Goal: Information Seeking & Learning: Compare options

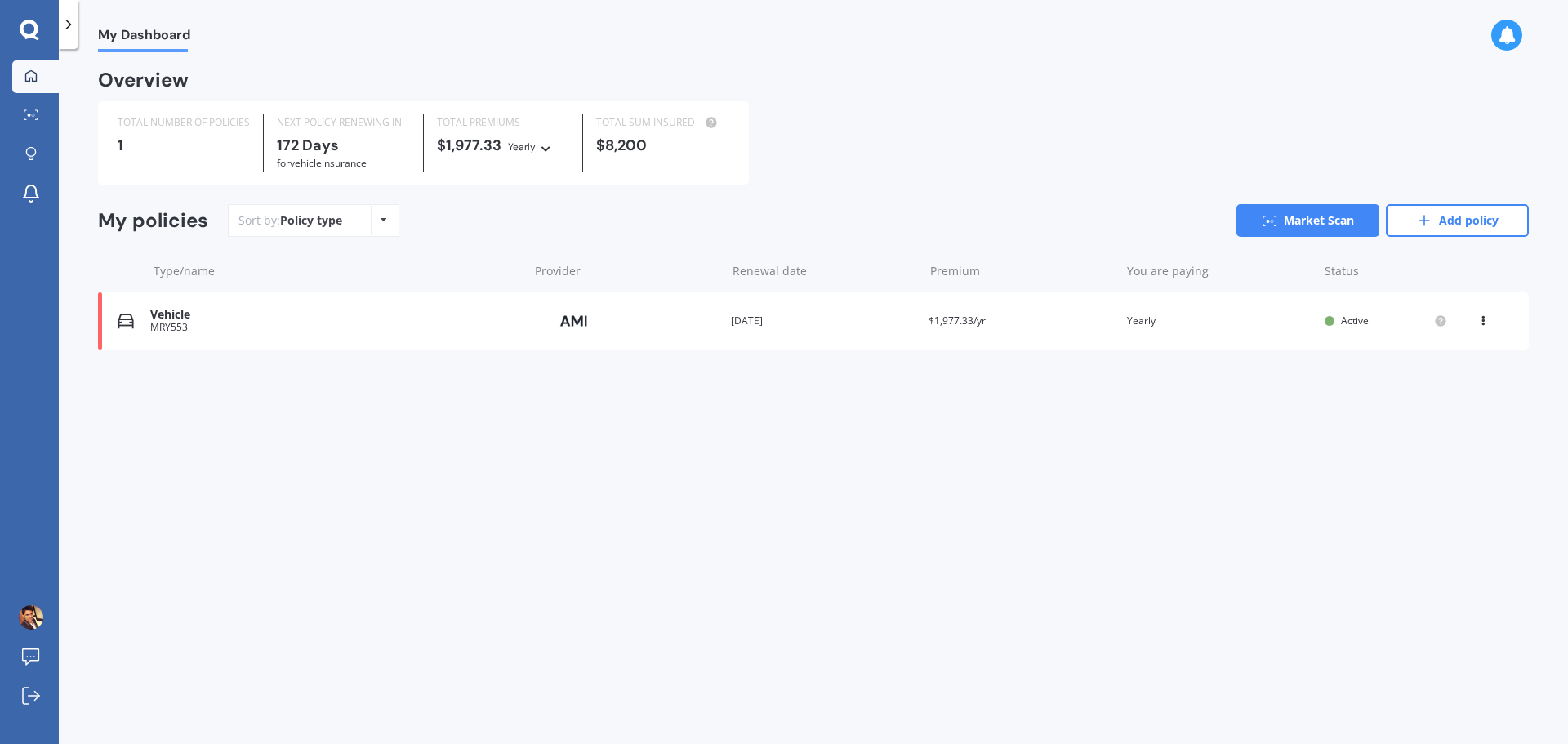
click at [1490, 325] on div "View option View policy Delete" at bounding box center [1485, 321] width 15 height 17
click at [1446, 386] on div "Delete" at bounding box center [1447, 385] width 162 height 33
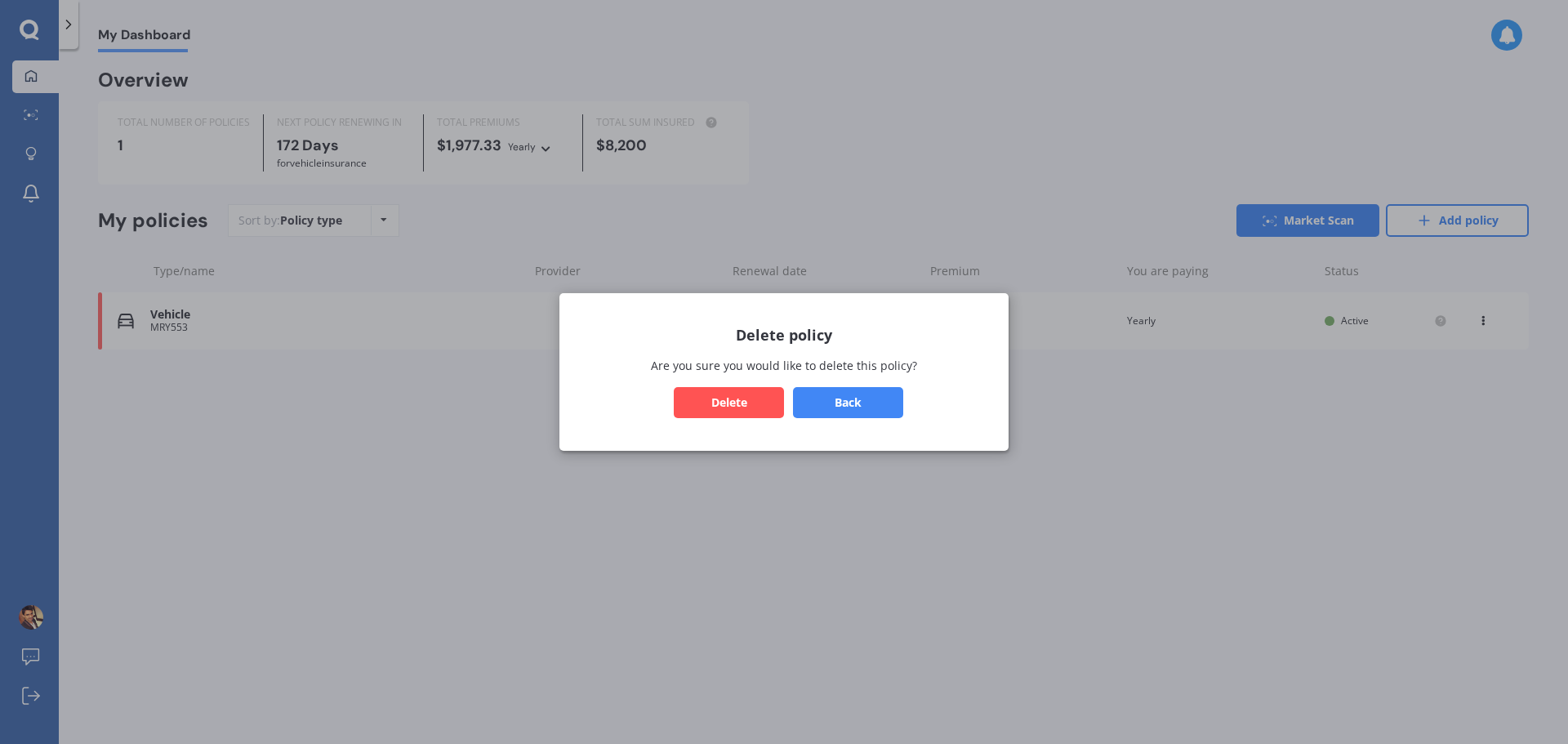
click at [732, 388] on button "Delete" at bounding box center [729, 402] width 110 height 31
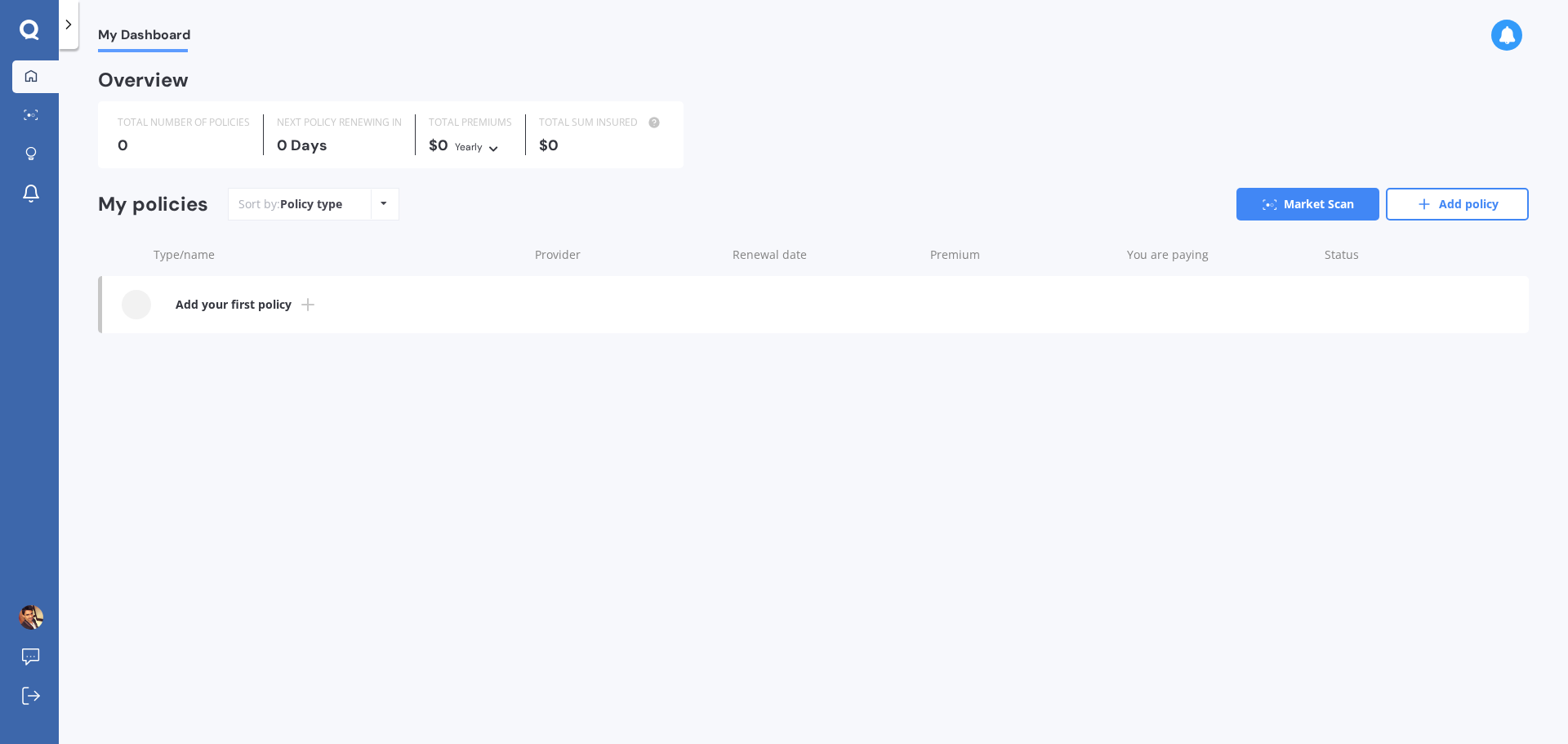
click at [304, 301] on icon at bounding box center [307, 304] width 20 height 20
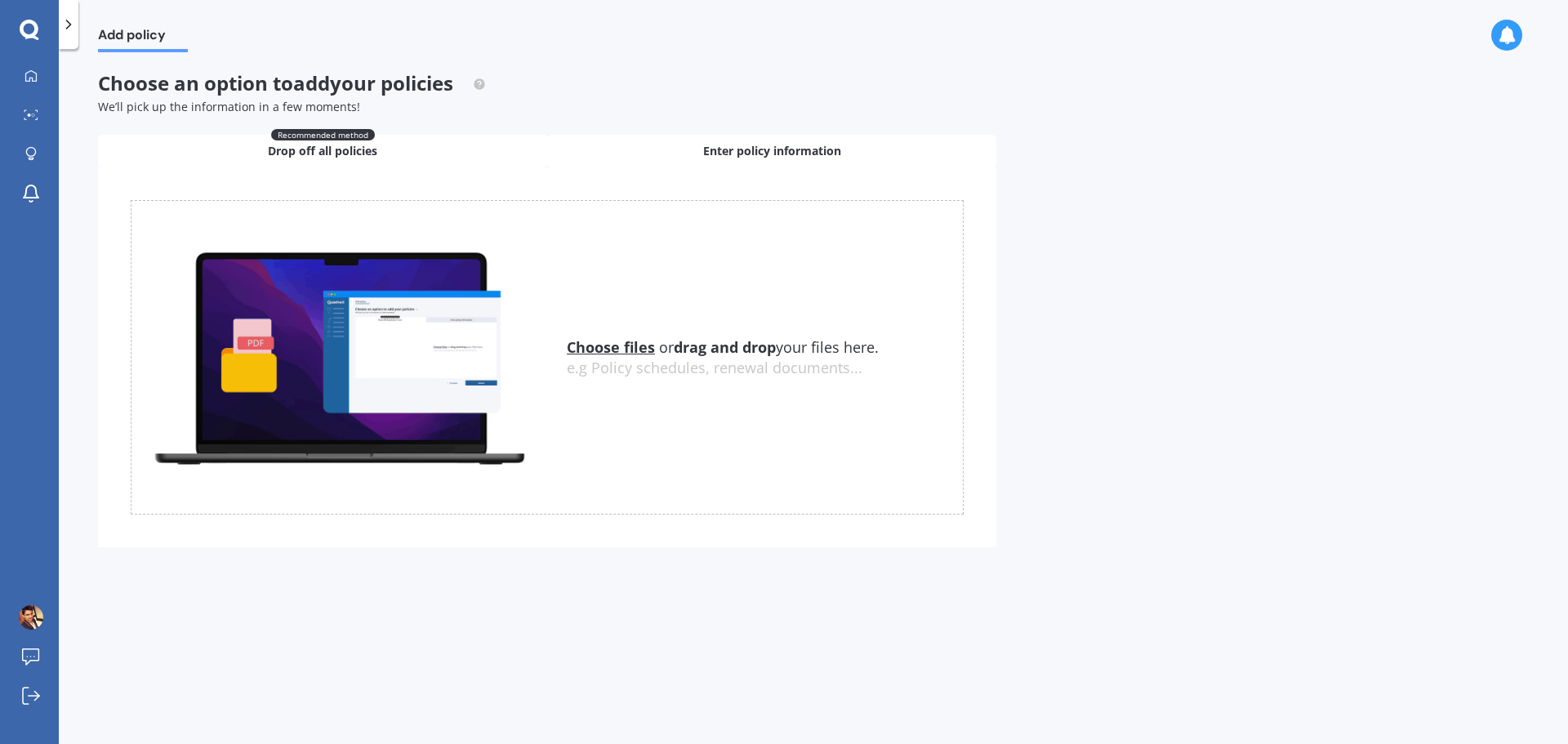
click at [631, 150] on div "Enter policy information" at bounding box center [772, 151] width 449 height 33
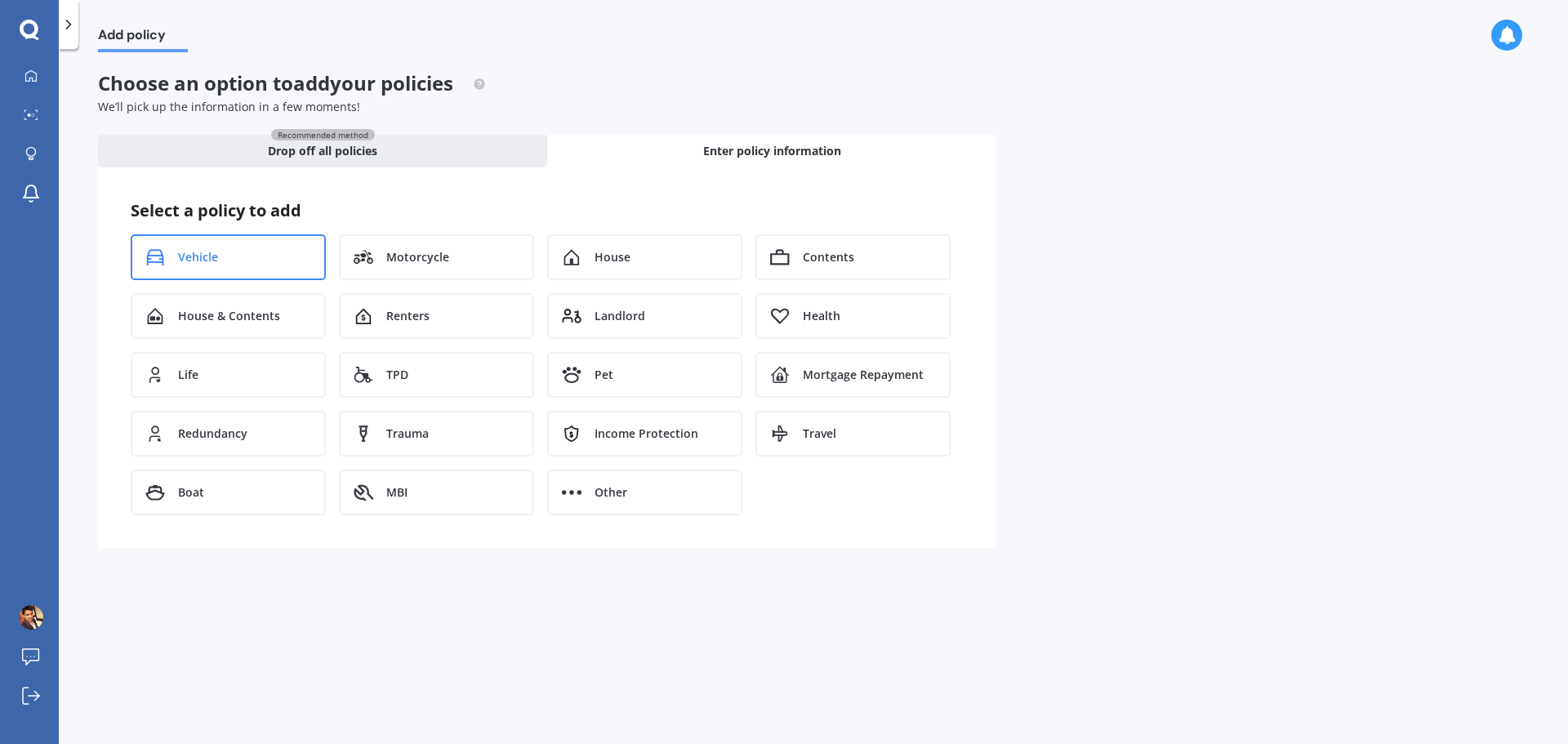
click at [237, 251] on div "Vehicle" at bounding box center [228, 257] width 196 height 46
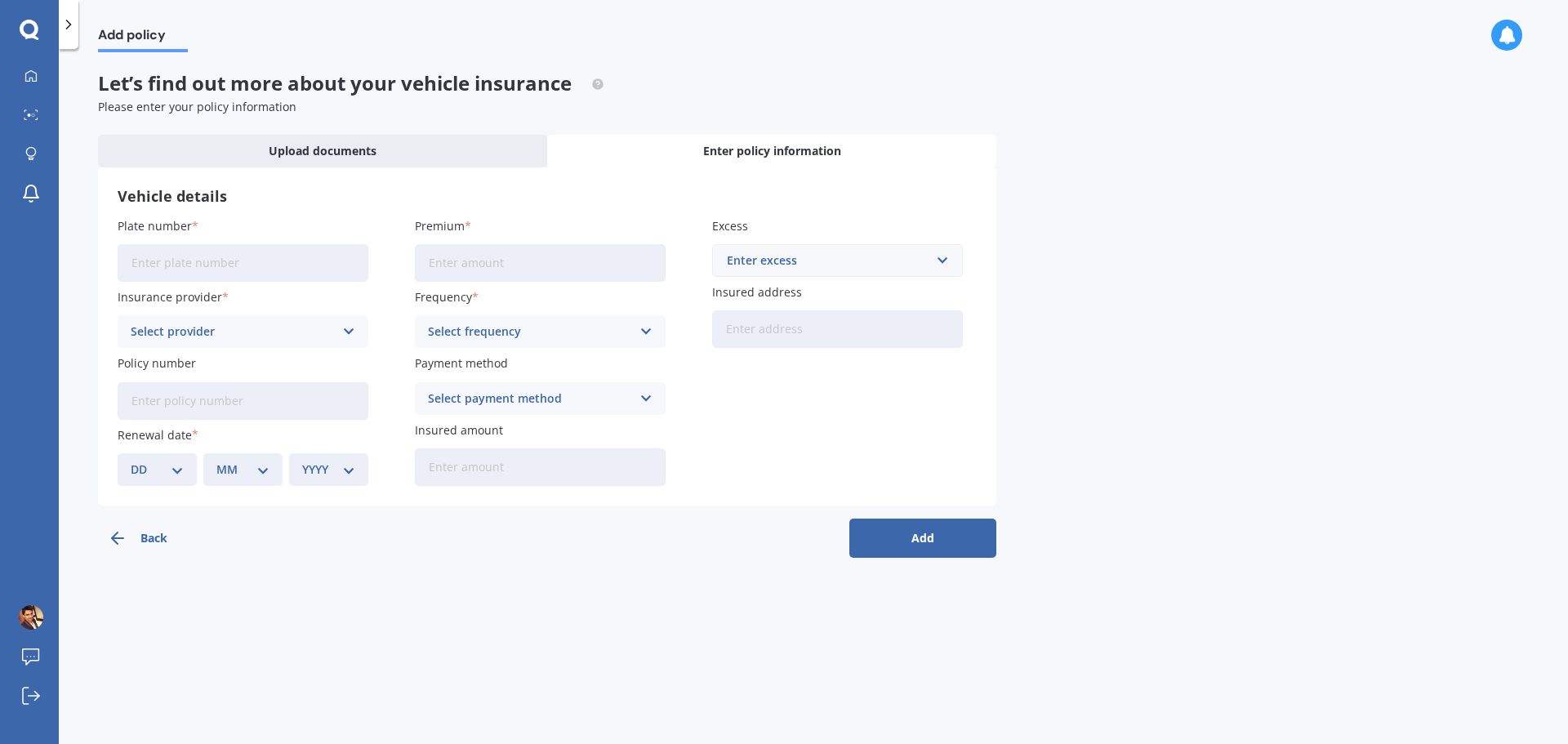
click at [316, 252] on input "Plate number" at bounding box center [242, 263] width 250 height 37
type input "MRY553"
click at [502, 181] on div "Vehicle details Plate number MRY553 Insurance provider Select provider AA AMI A…" at bounding box center [547, 336] width 899 height 338
click at [65, 19] on icon at bounding box center [69, 25] width 17 height 17
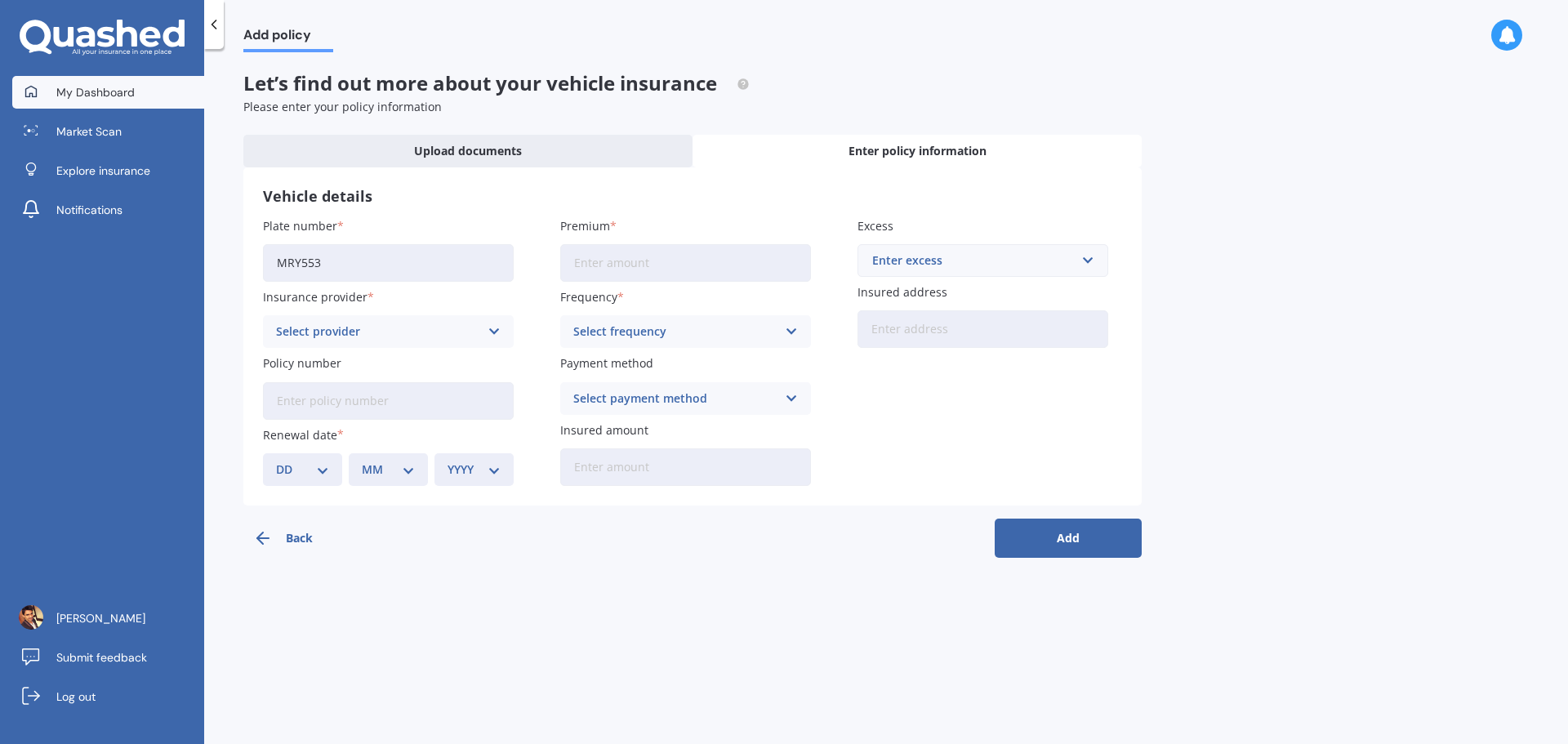
click at [100, 101] on link "My Dashboard" at bounding box center [108, 92] width 192 height 33
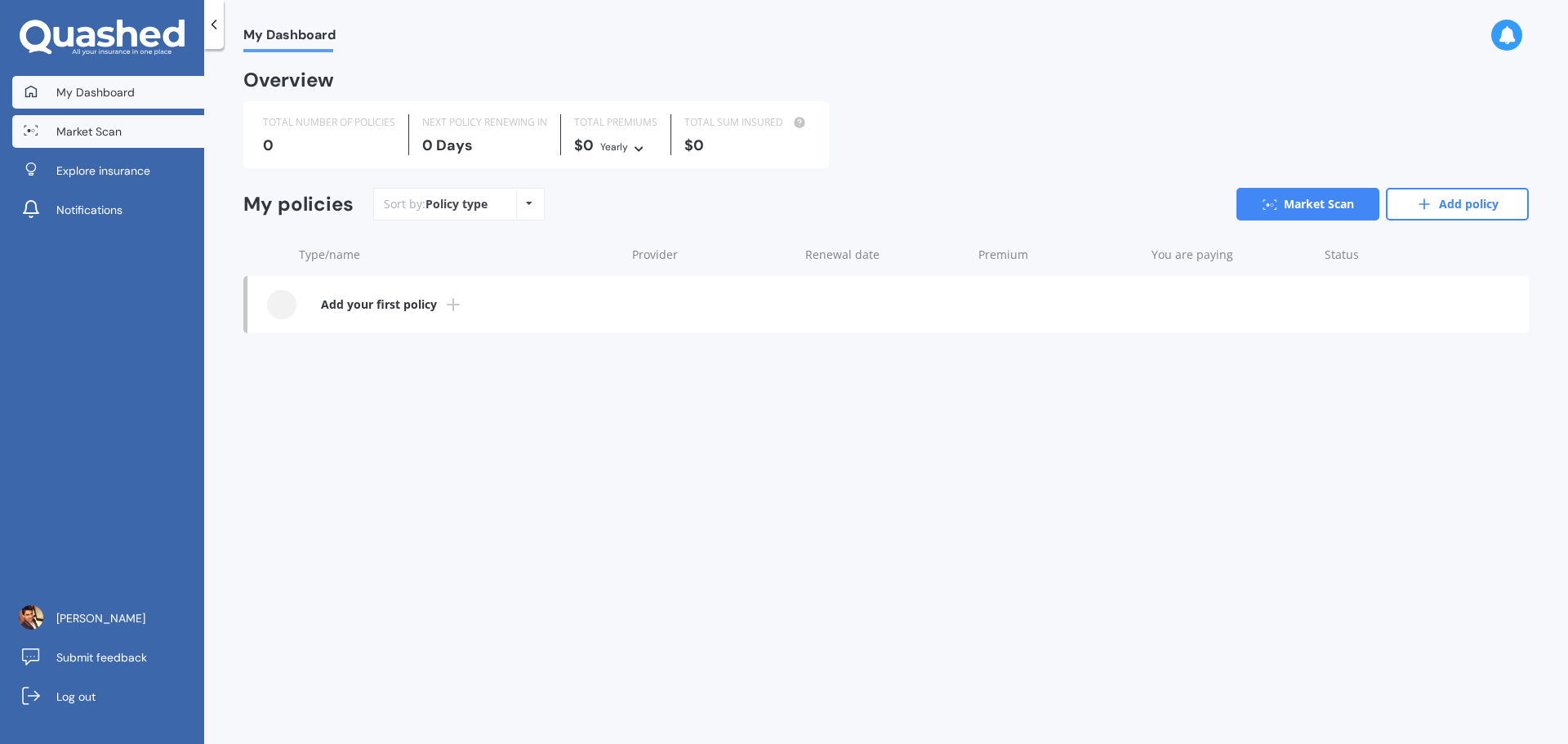
click at [100, 122] on link "Market Scan" at bounding box center [108, 131] width 192 height 33
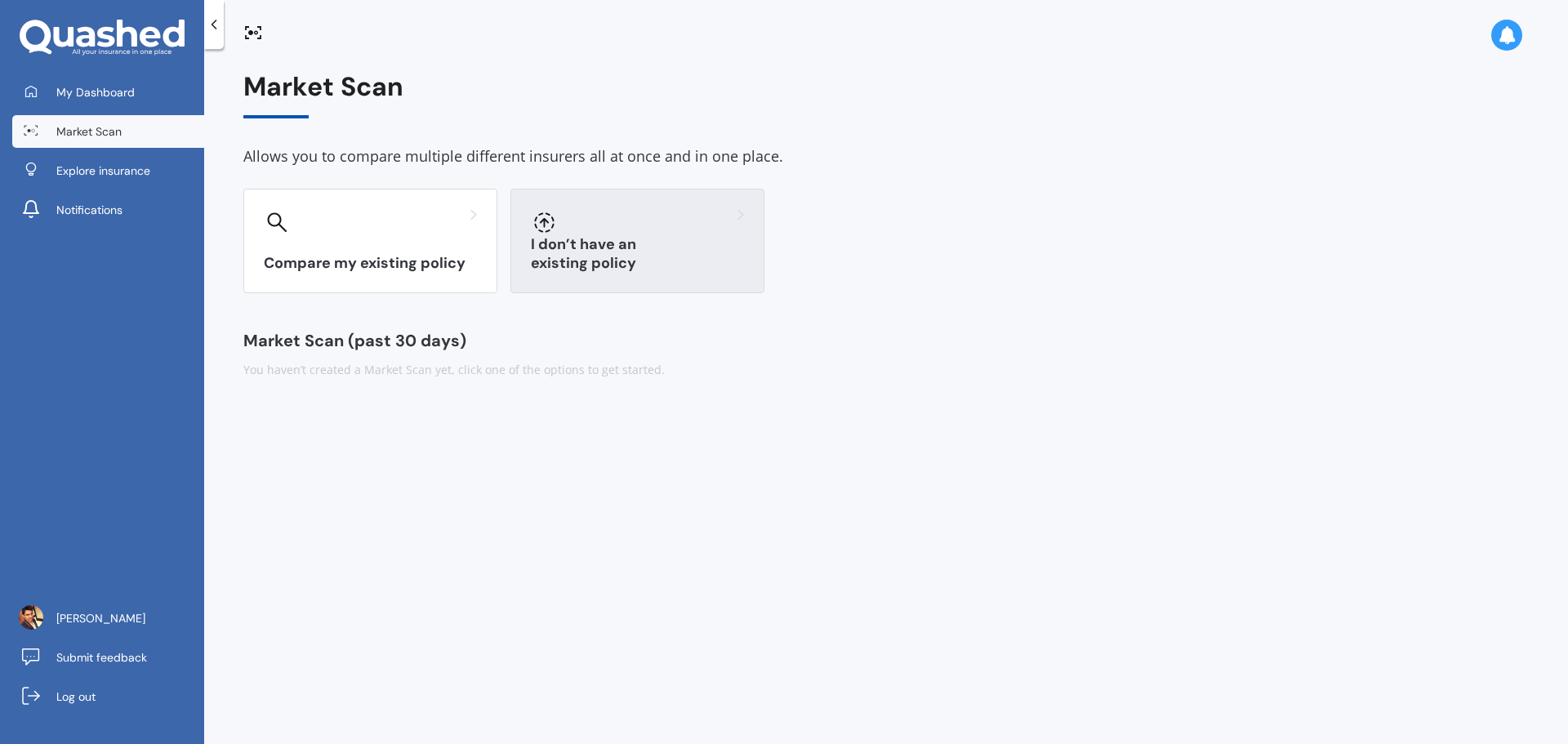
click at [602, 250] on div "I don’t have an existing policy" at bounding box center [637, 241] width 254 height 104
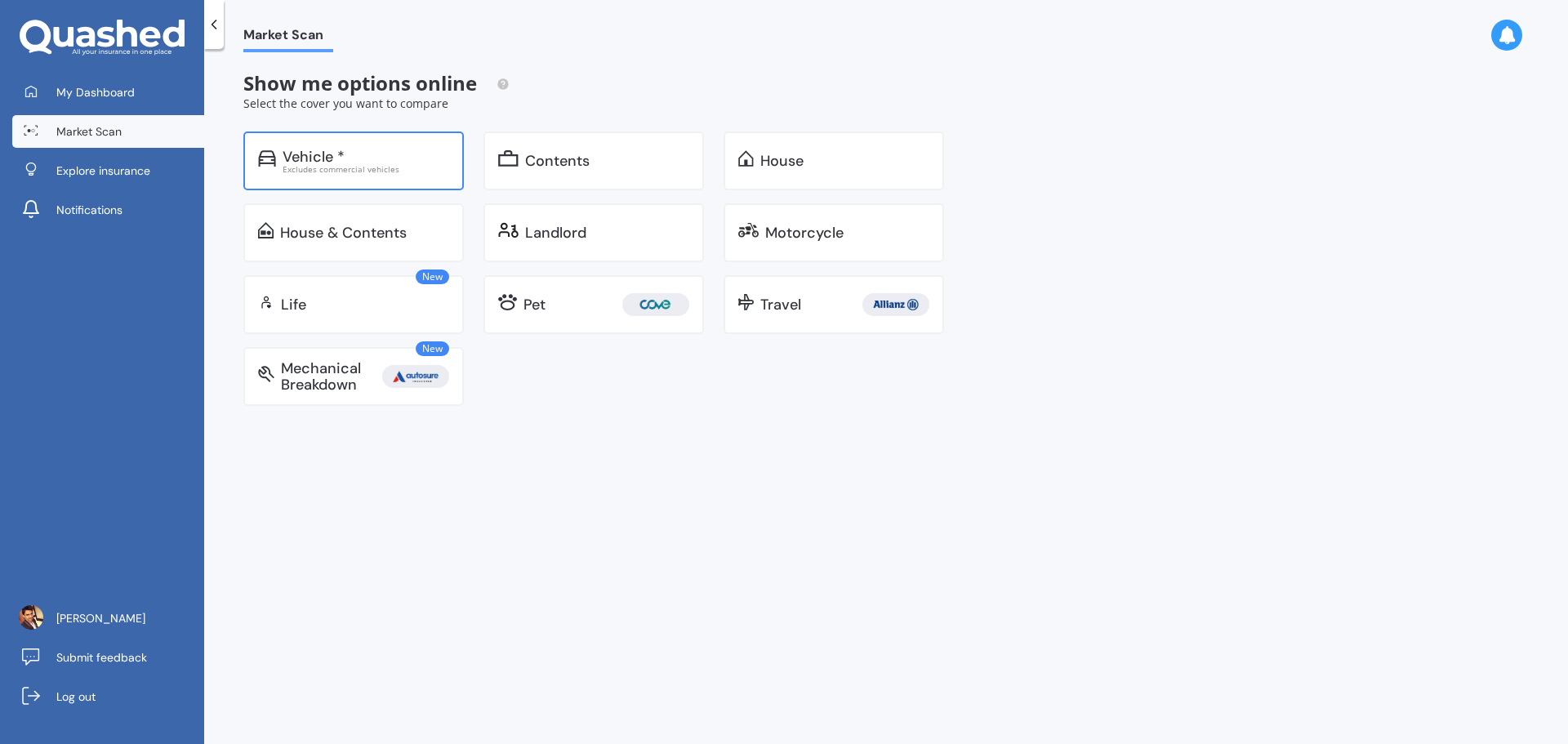
click at [356, 160] on div "Vehicle *" at bounding box center [365, 157] width 167 height 17
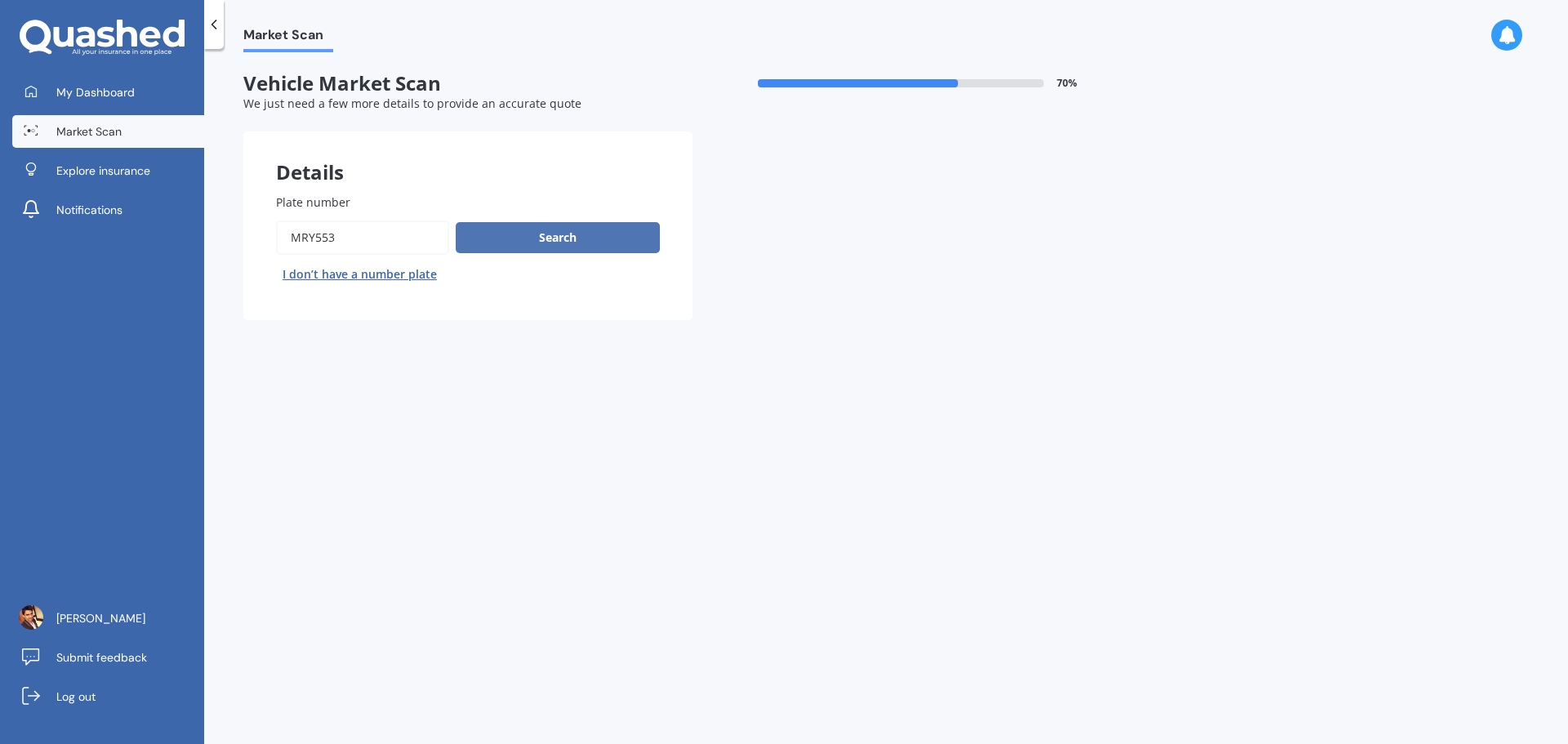
click at [539, 240] on button "Search" at bounding box center [557, 237] width 204 height 31
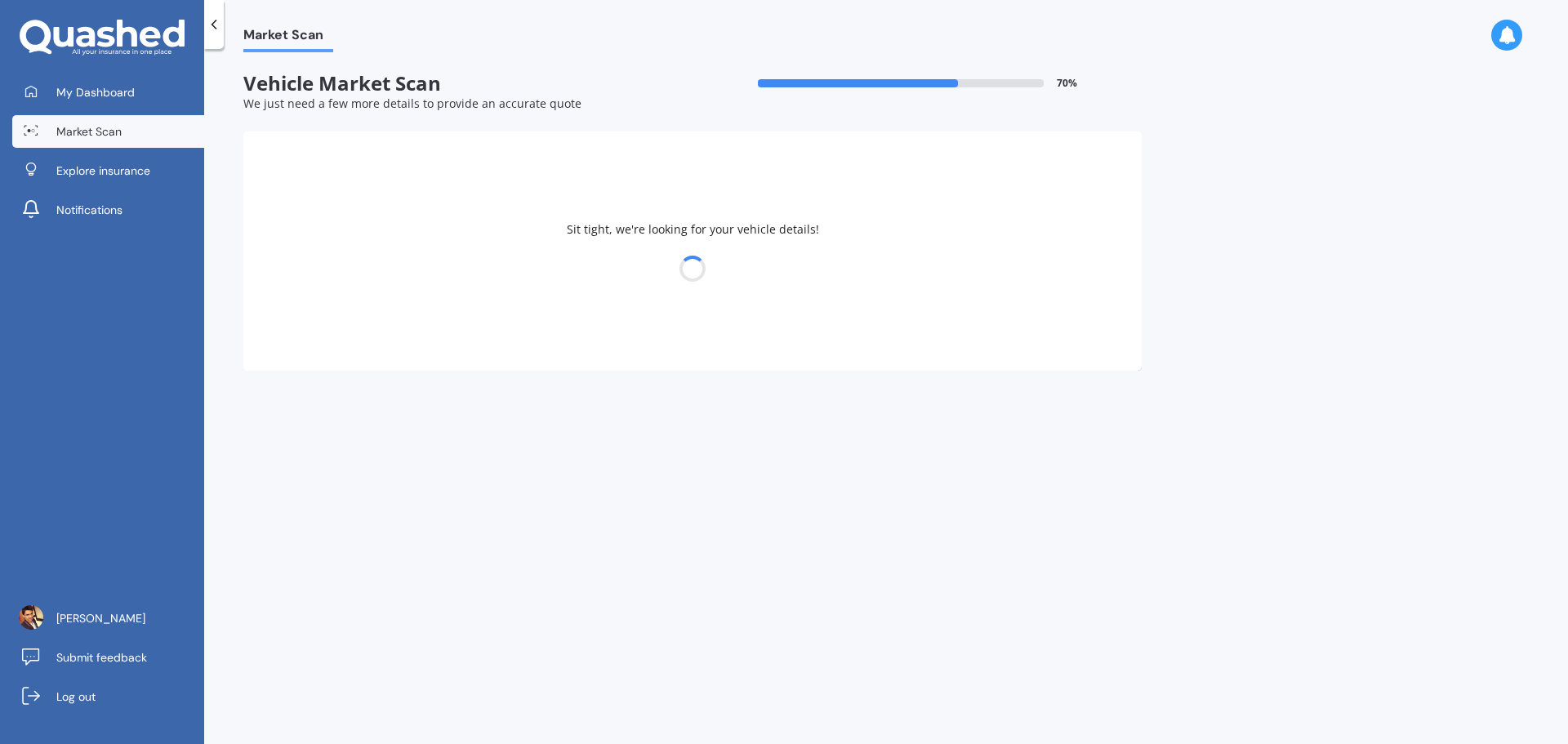
select select "TOYOTA"
select select "SAI"
select select "12"
select select "06"
select select "1995"
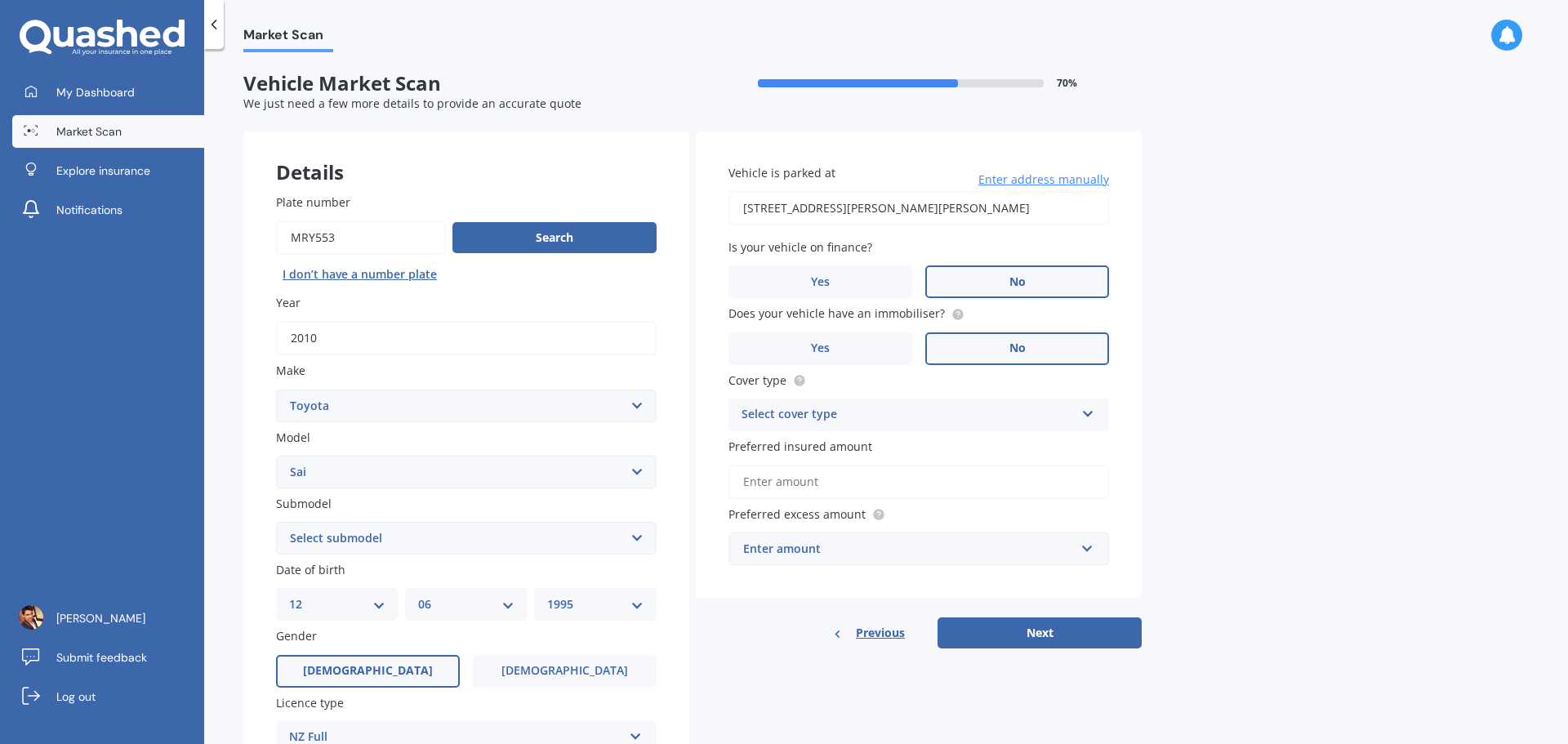
click at [1062, 183] on span "Enter address manually" at bounding box center [1044, 180] width 130 height 17
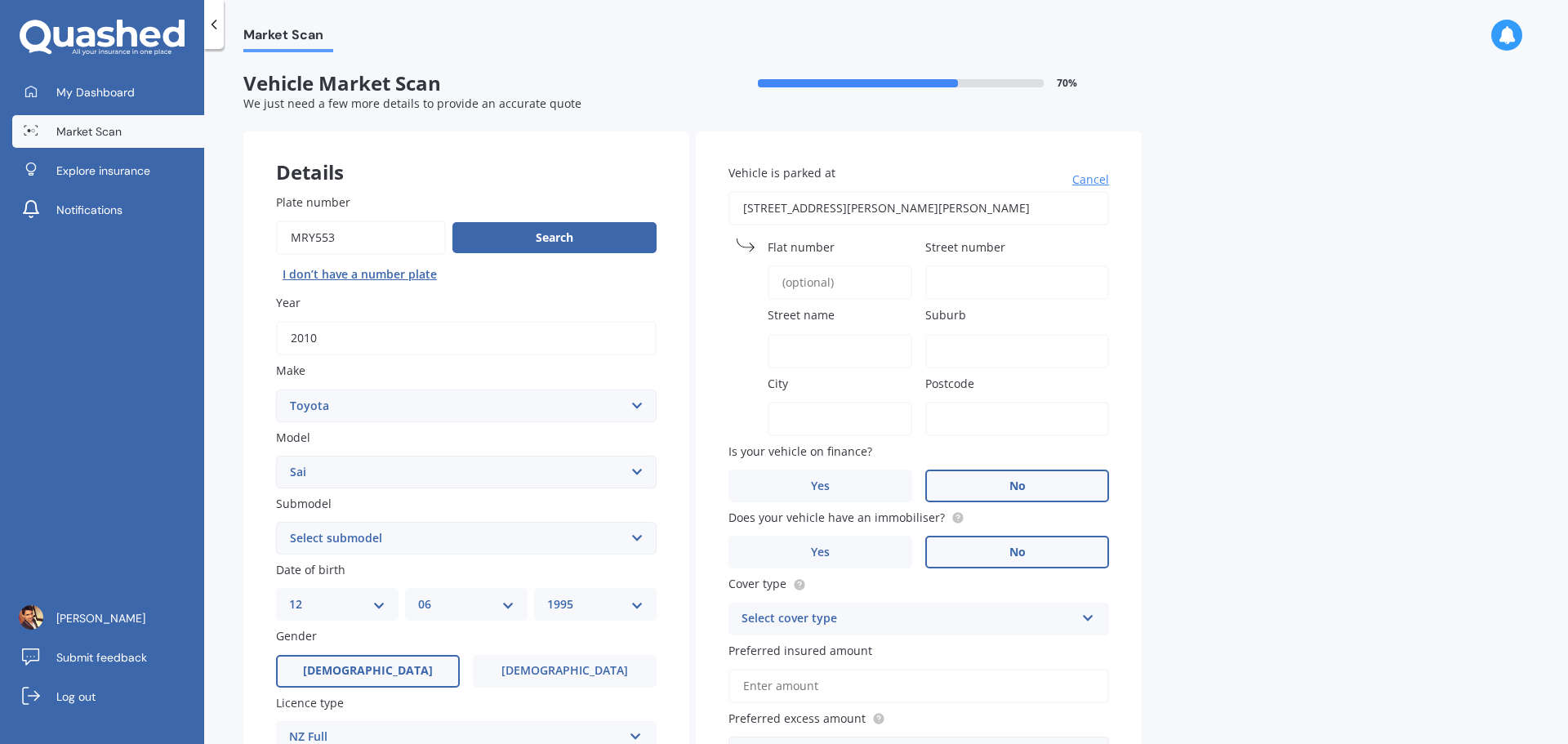
click at [1048, 208] on input "[STREET_ADDRESS][PERSON_NAME][PERSON_NAME]" at bounding box center [918, 208] width 381 height 34
drag, startPoint x: 1048, startPoint y: 208, endPoint x: 710, endPoint y: 214, distance: 338.1
click at [710, 214] on div "Vehicle is parked at [STREET_ADDRESS][PERSON_NAME][PERSON_NAME] [GEOGRAPHIC_DAT…" at bounding box center [918, 467] width 446 height 670
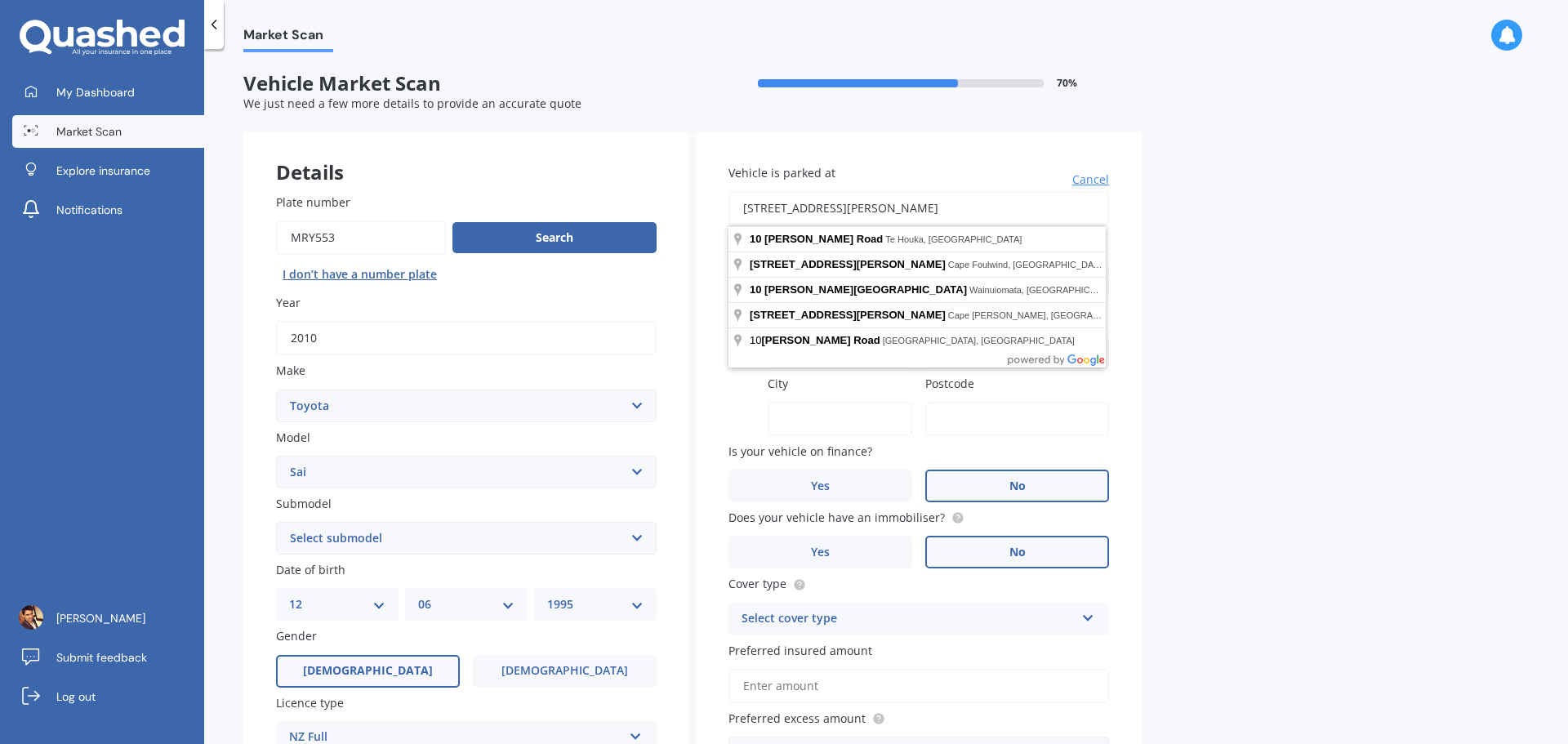
click at [768, 204] on input "[STREET_ADDRESS][PERSON_NAME]" at bounding box center [918, 208] width 381 height 34
type input "[STREET_ADDRESS]"
type input "10"
type input "[GEOGRAPHIC_DATA]"
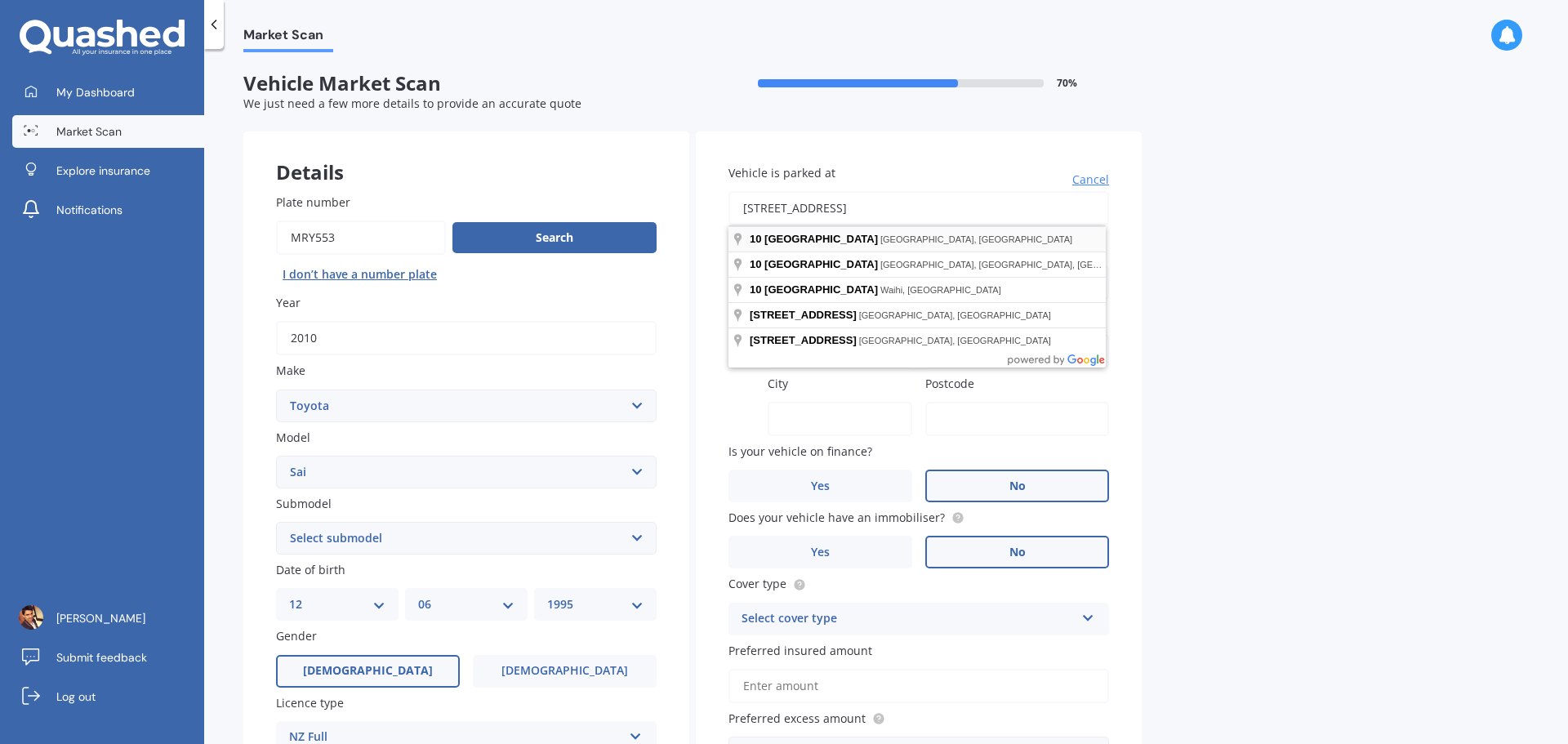
type input "[GEOGRAPHIC_DATA]"
type input "5032"
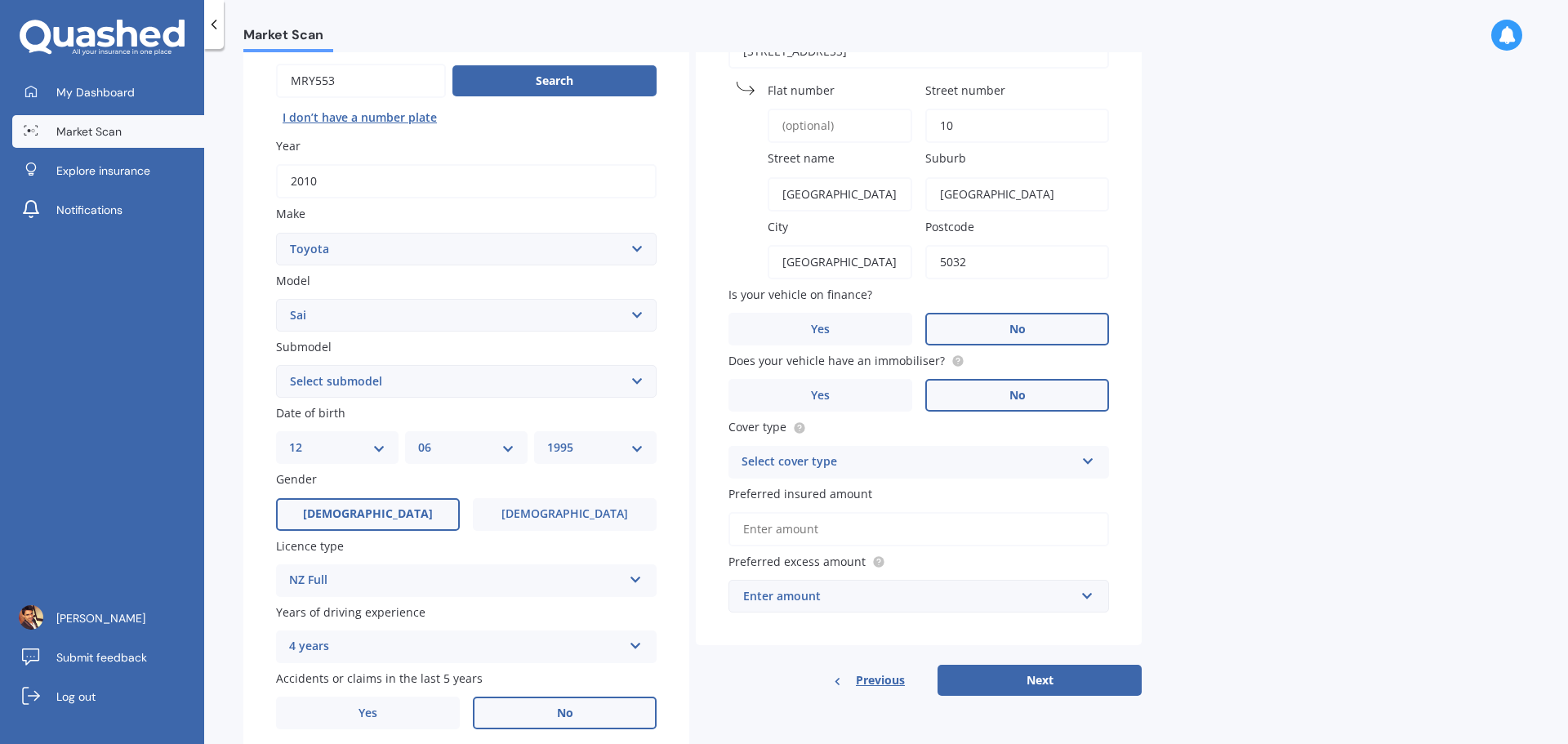
scroll to position [163, 0]
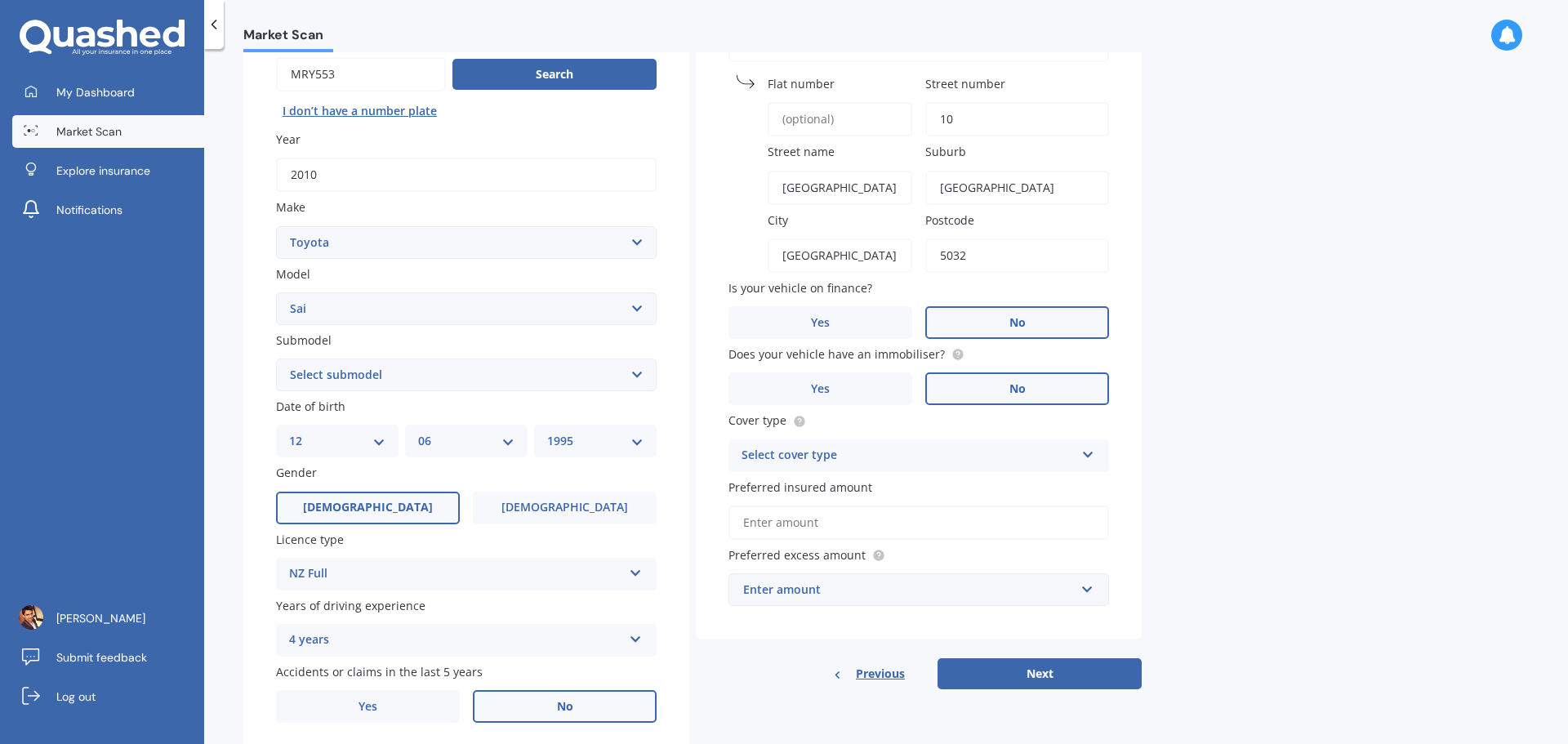
click at [414, 367] on select "Select submodel Hybrid" at bounding box center [466, 374] width 381 height 33
select select "HYBRID"
click at [276, 358] on select "Select submodel Hybrid" at bounding box center [466, 374] width 381 height 33
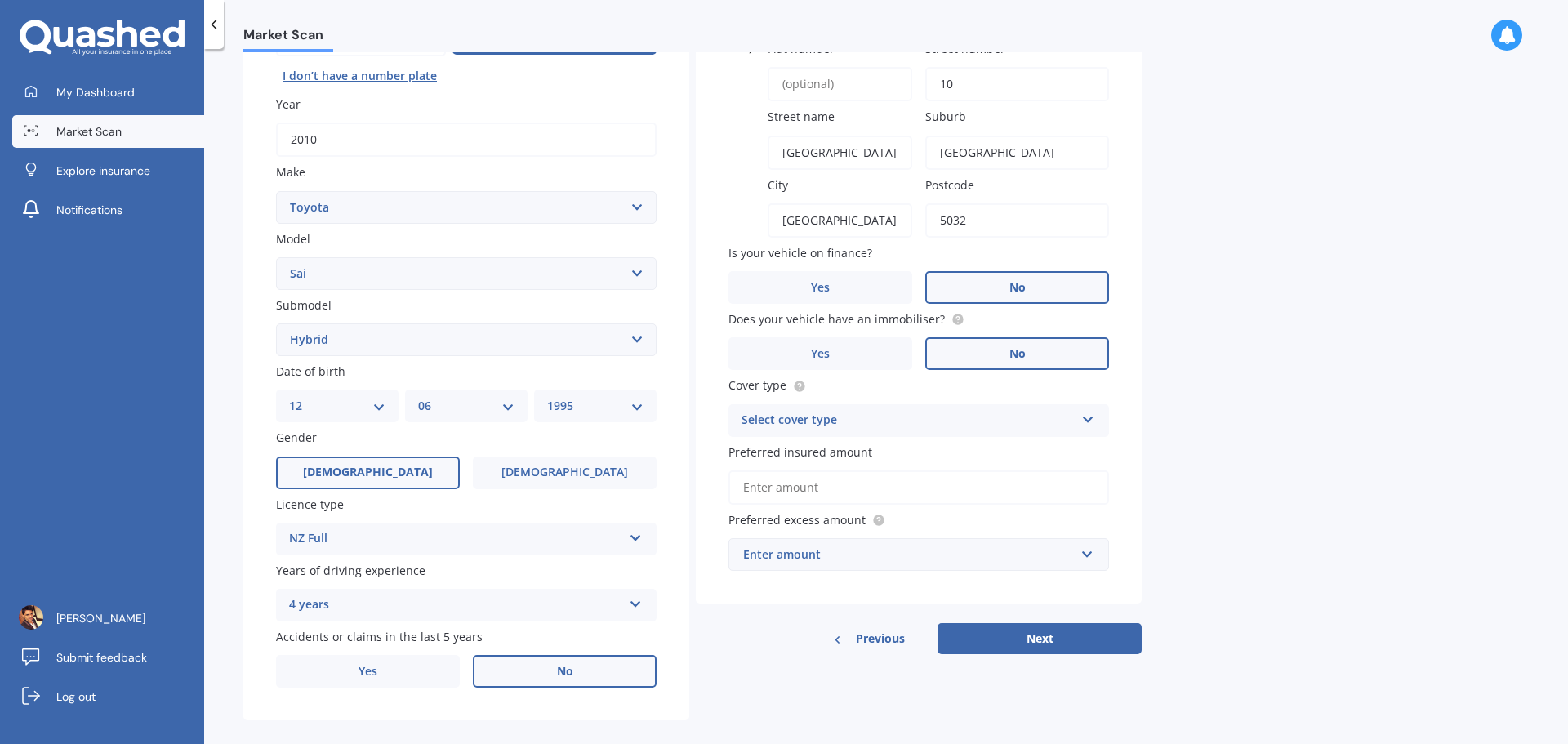
scroll to position [217, 0]
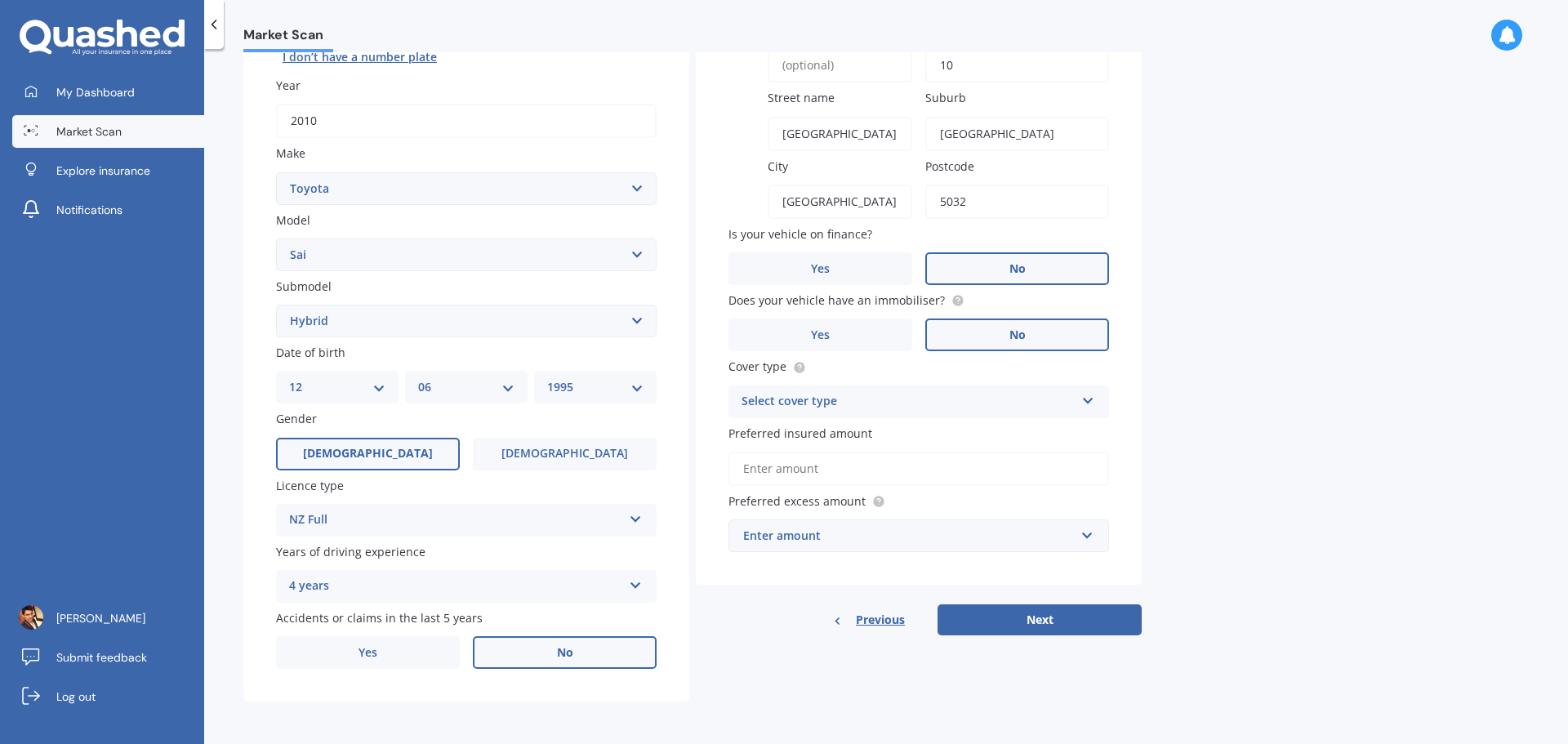
click at [508, 598] on div "4 years 5 or more years 4 years 3 years 2 years 1 year" at bounding box center [466, 586] width 381 height 33
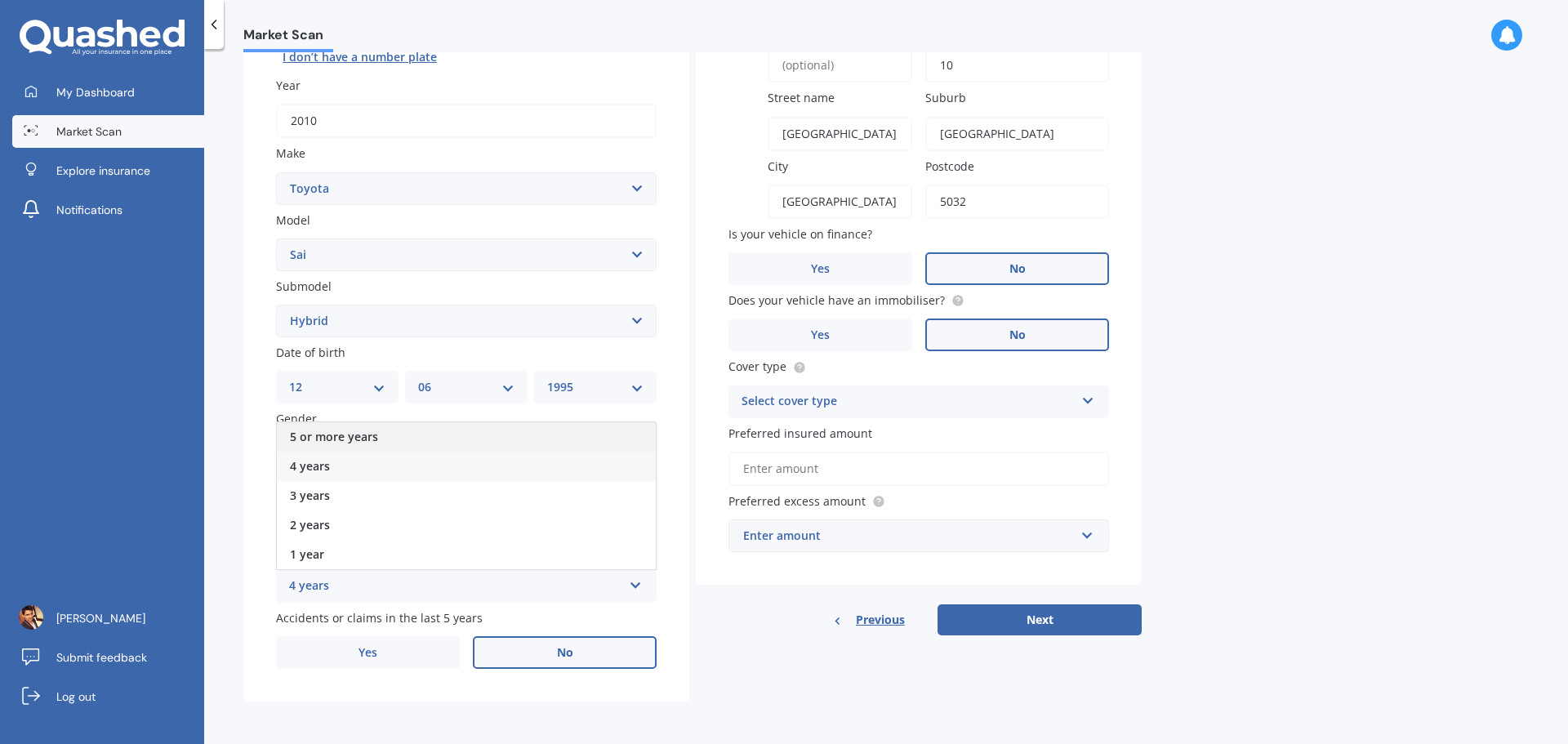
click at [372, 438] on span "5 or more years" at bounding box center [333, 437] width 88 height 16
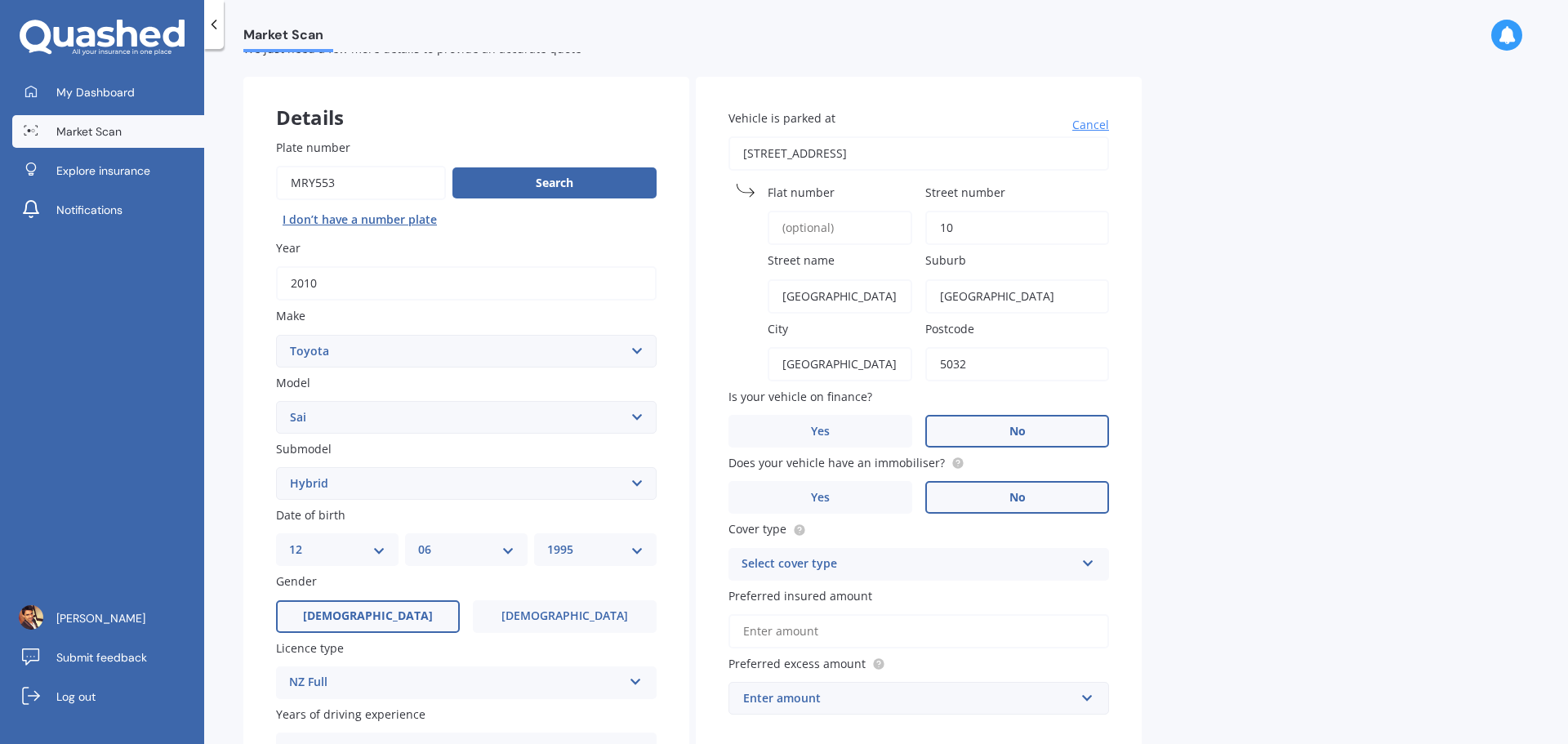
scroll to position [82, 0]
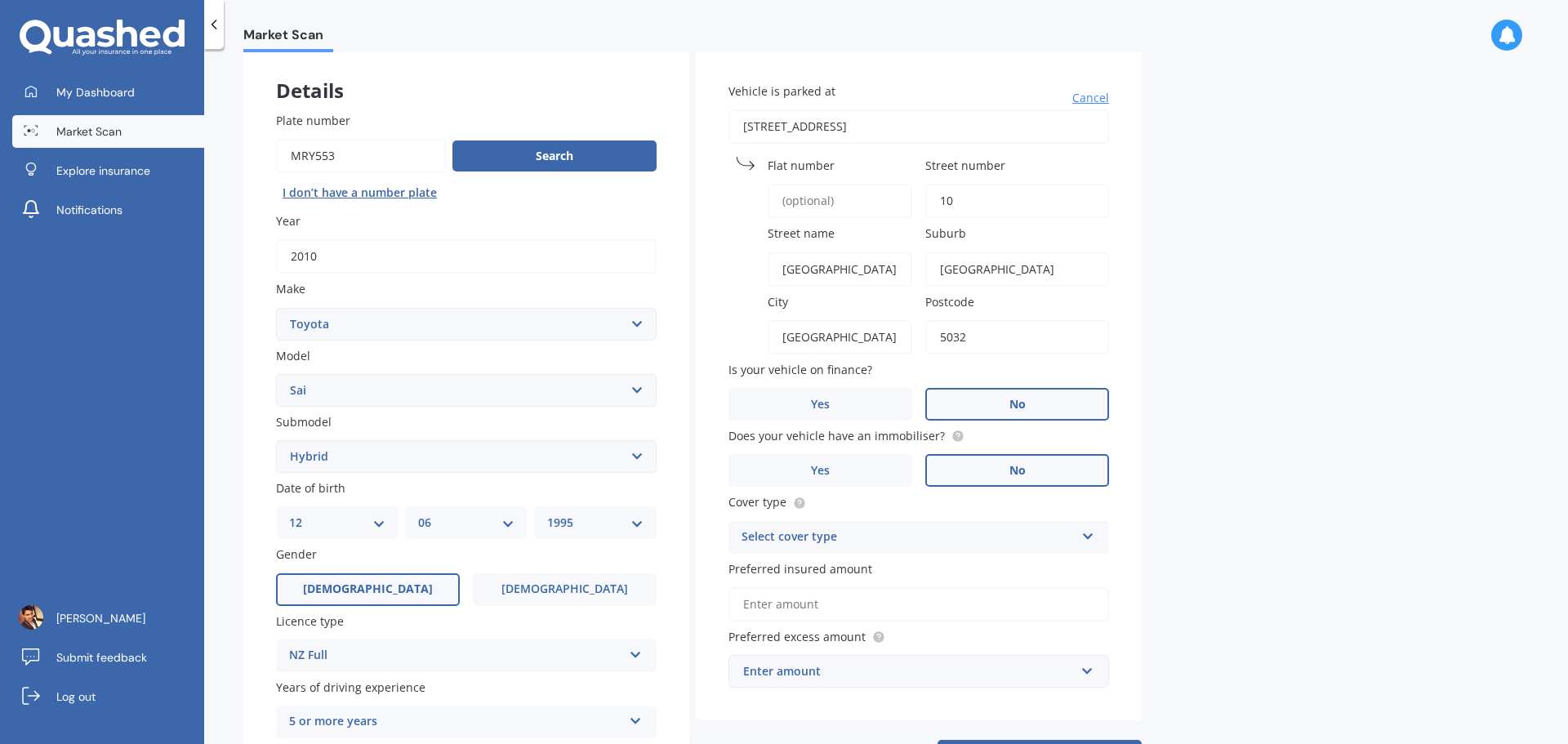
click at [821, 530] on div "Select cover type" at bounding box center [908, 537] width 333 height 20
click at [829, 569] on div "Comprehensive" at bounding box center [918, 570] width 379 height 30
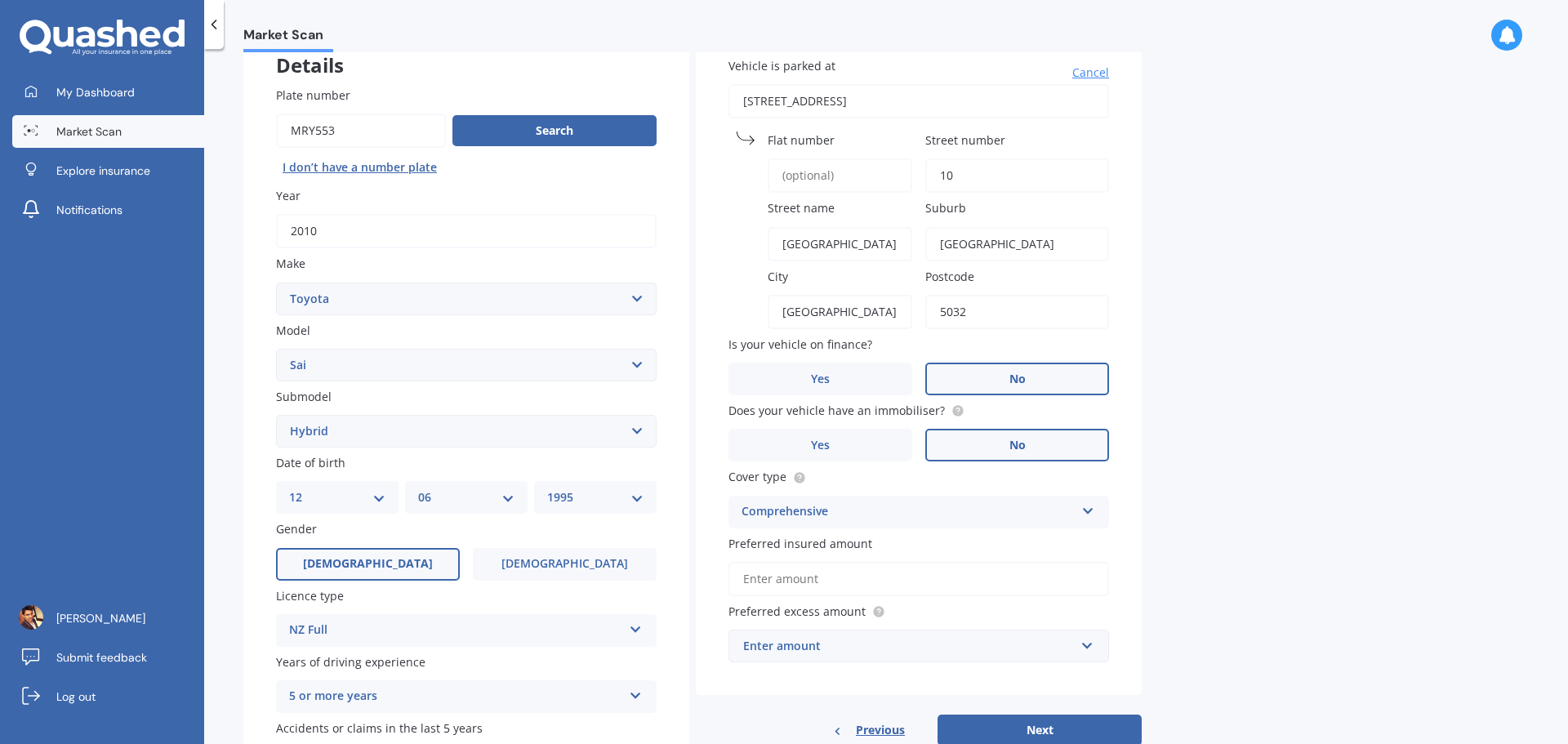
scroll to position [136, 0]
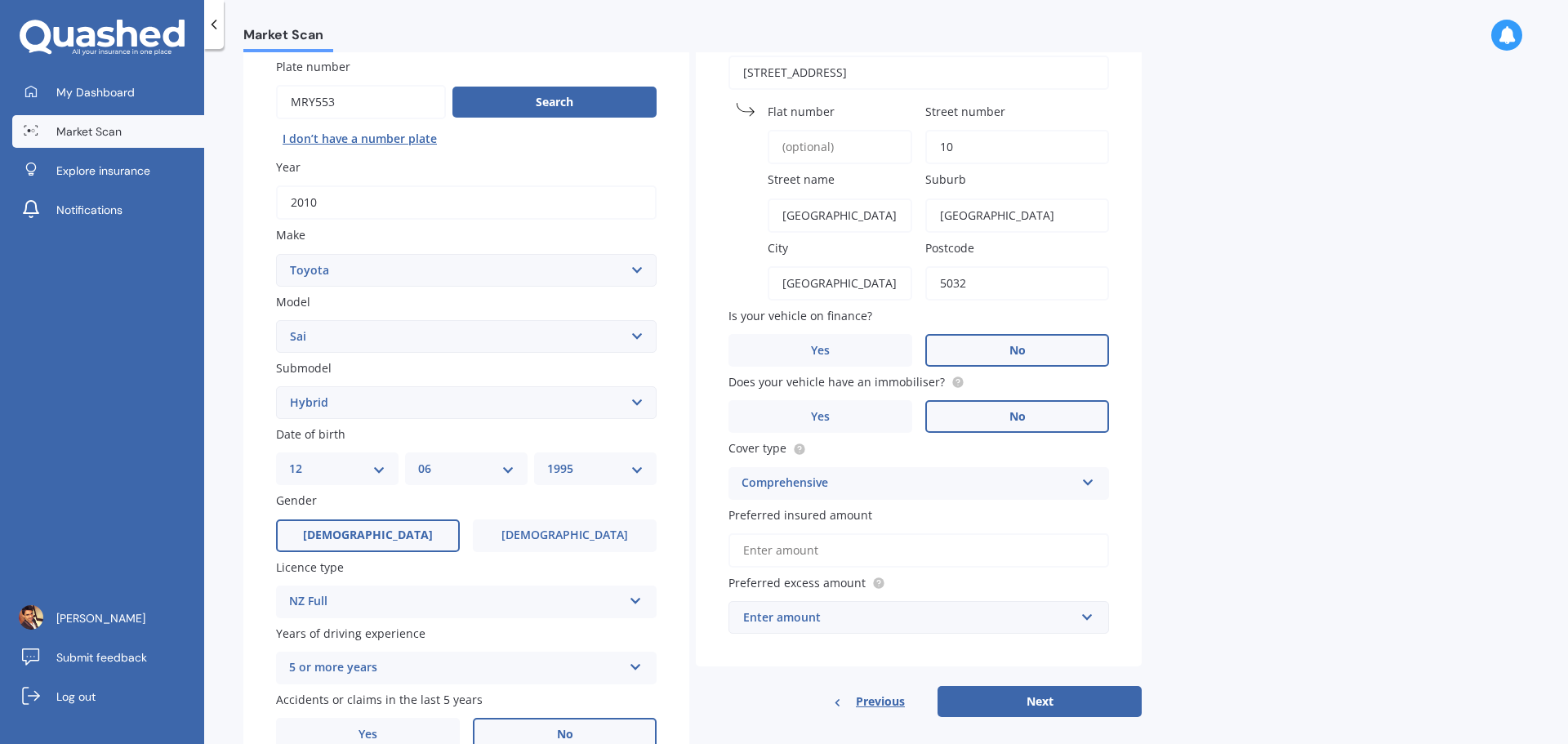
click at [845, 615] on div "Enter amount" at bounding box center [909, 616] width 331 height 18
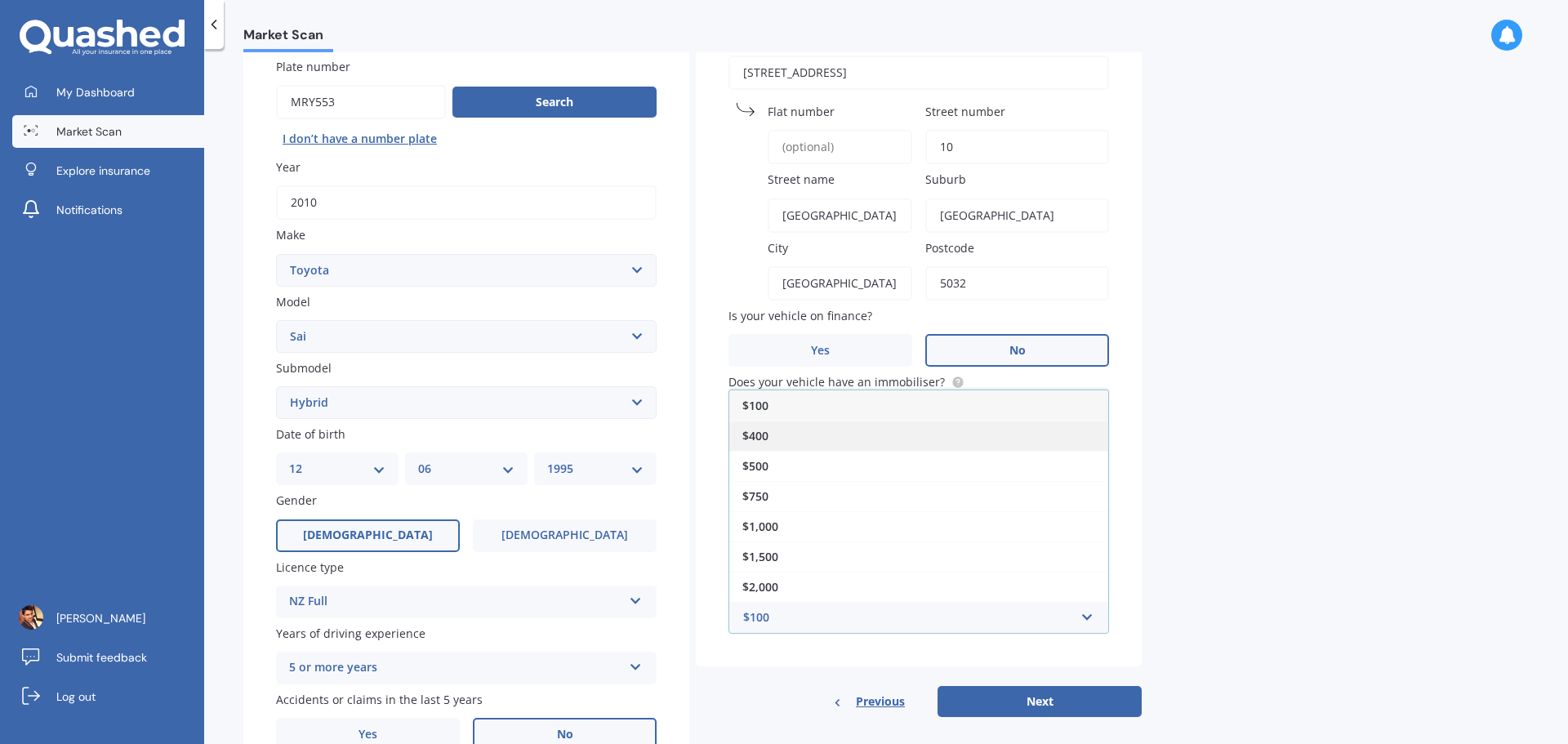
click at [796, 432] on div "$400" at bounding box center [918, 436] width 379 height 30
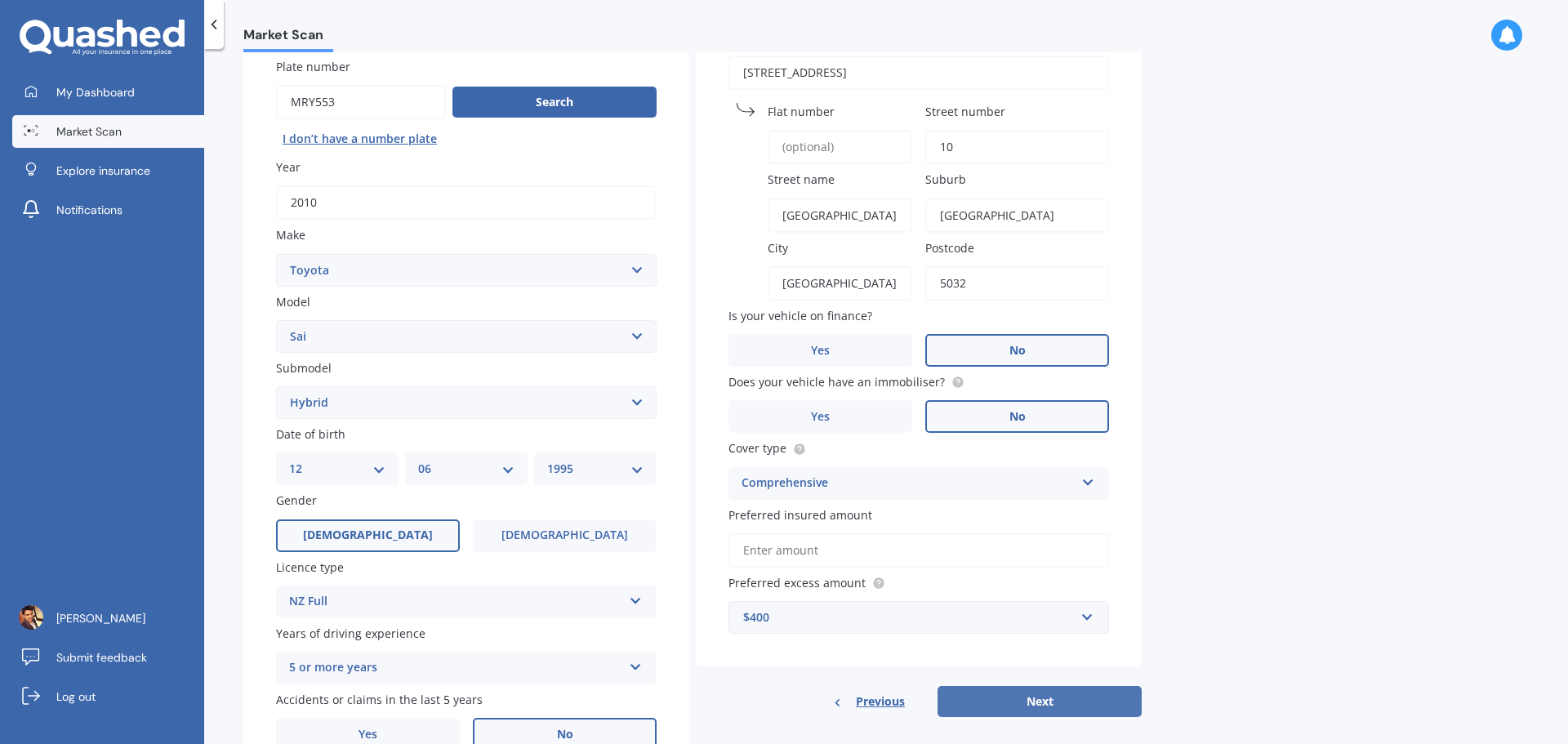
click at [1033, 695] on button "Next" at bounding box center [1039, 701] width 204 height 31
click at [844, 555] on input "Preferred insured amount" at bounding box center [918, 550] width 381 height 34
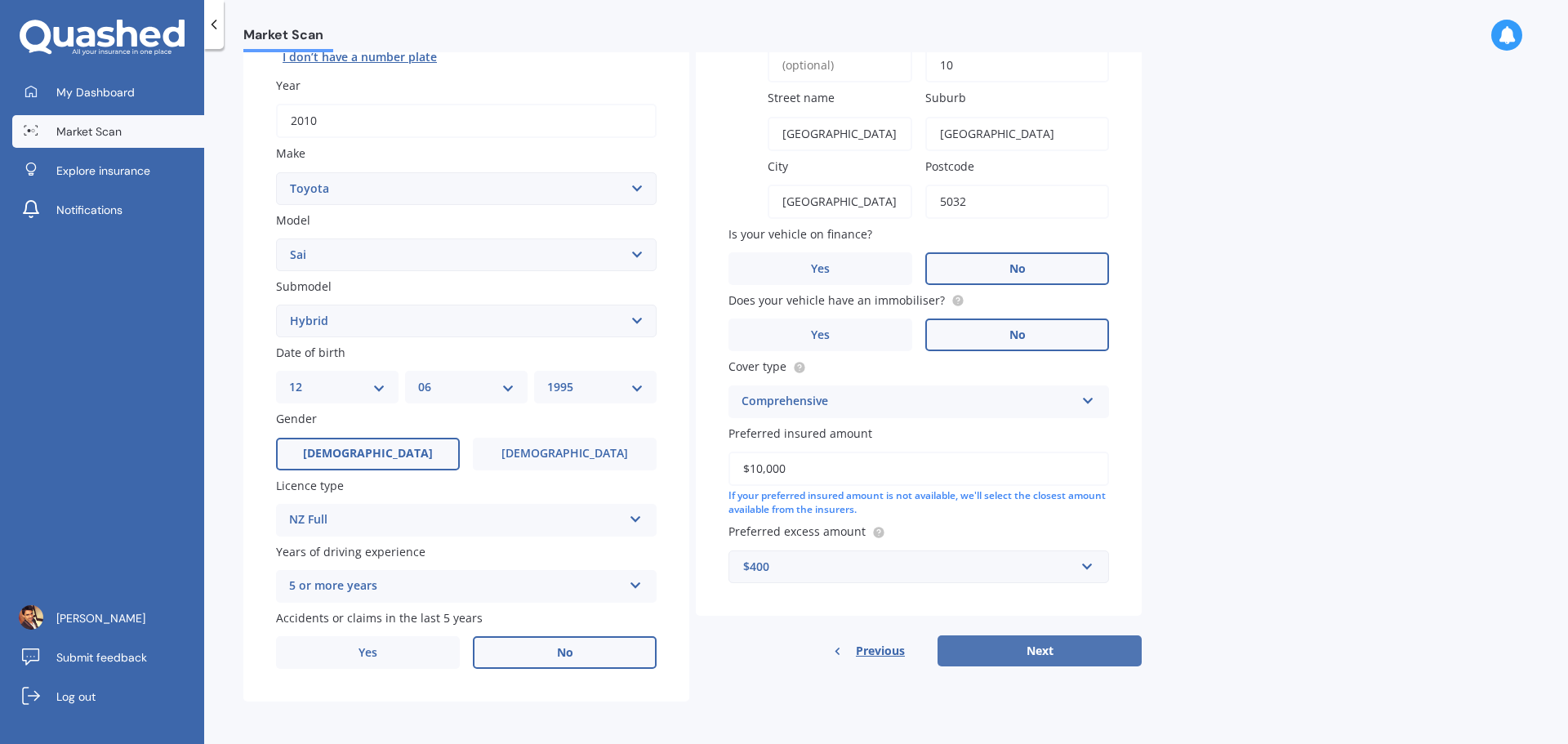
type input "$10,000"
click at [1017, 653] on button "Next" at bounding box center [1039, 650] width 204 height 31
select select "12"
select select "06"
select select "1995"
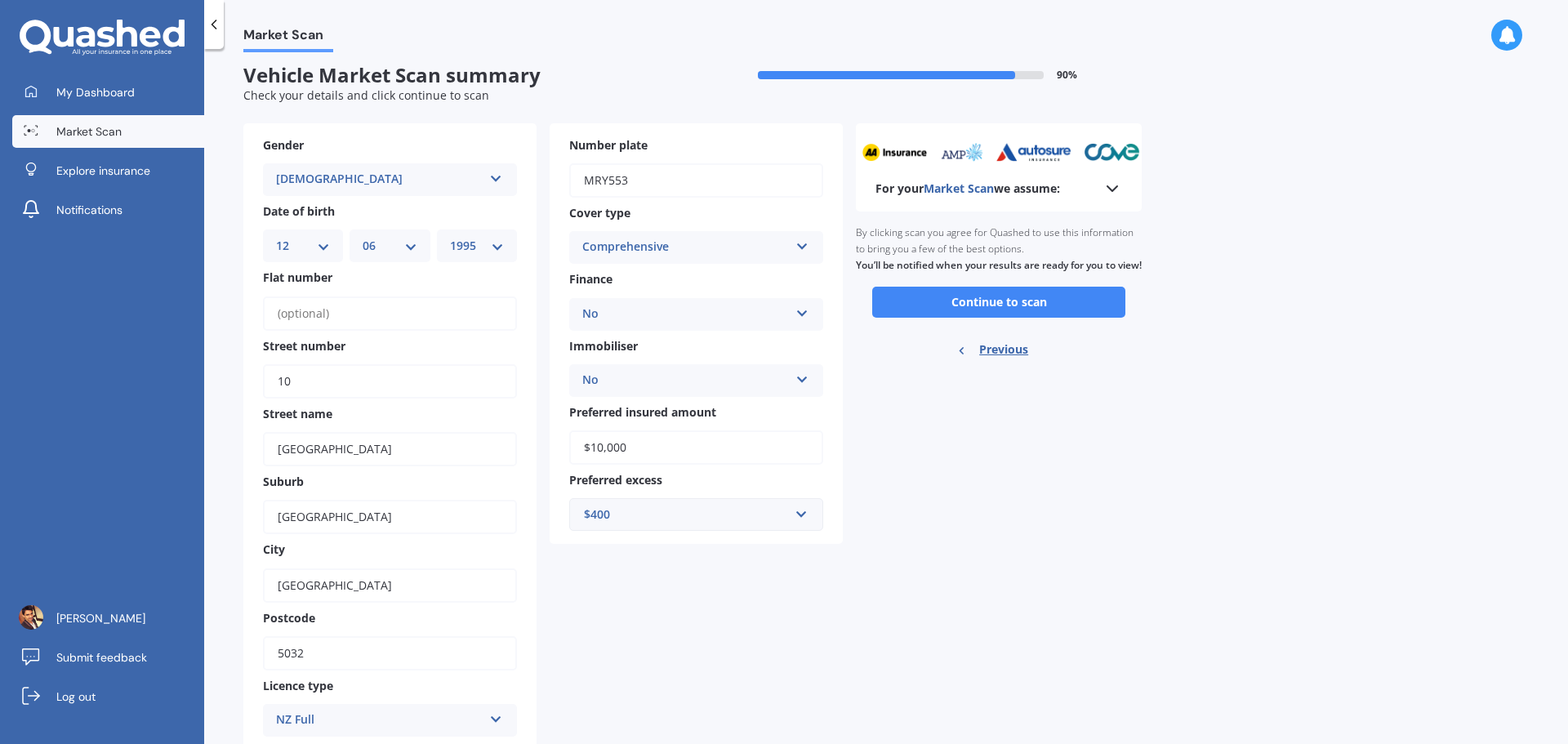
scroll to position [0, 0]
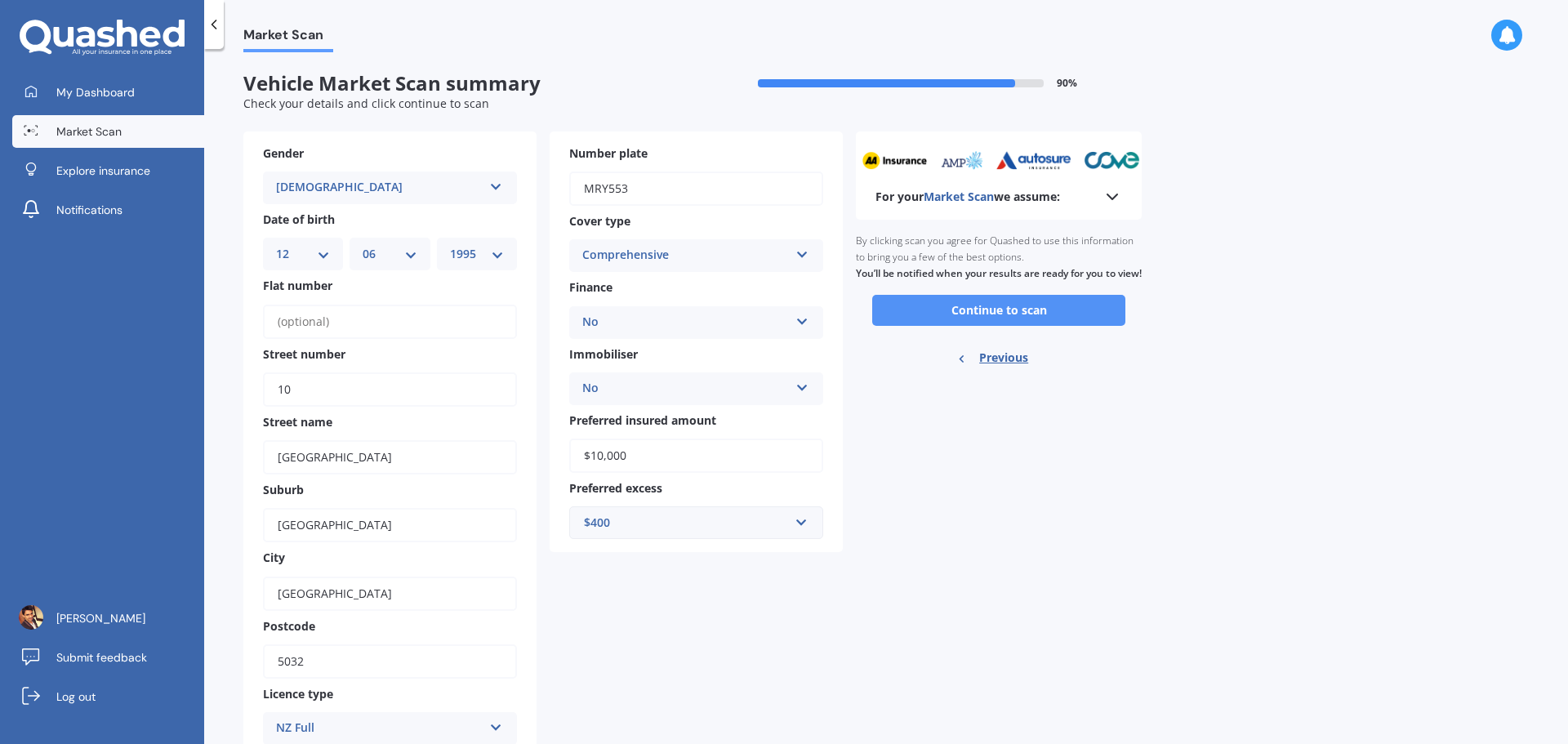
click at [1016, 317] on button "Continue to scan" at bounding box center [999, 310] width 253 height 31
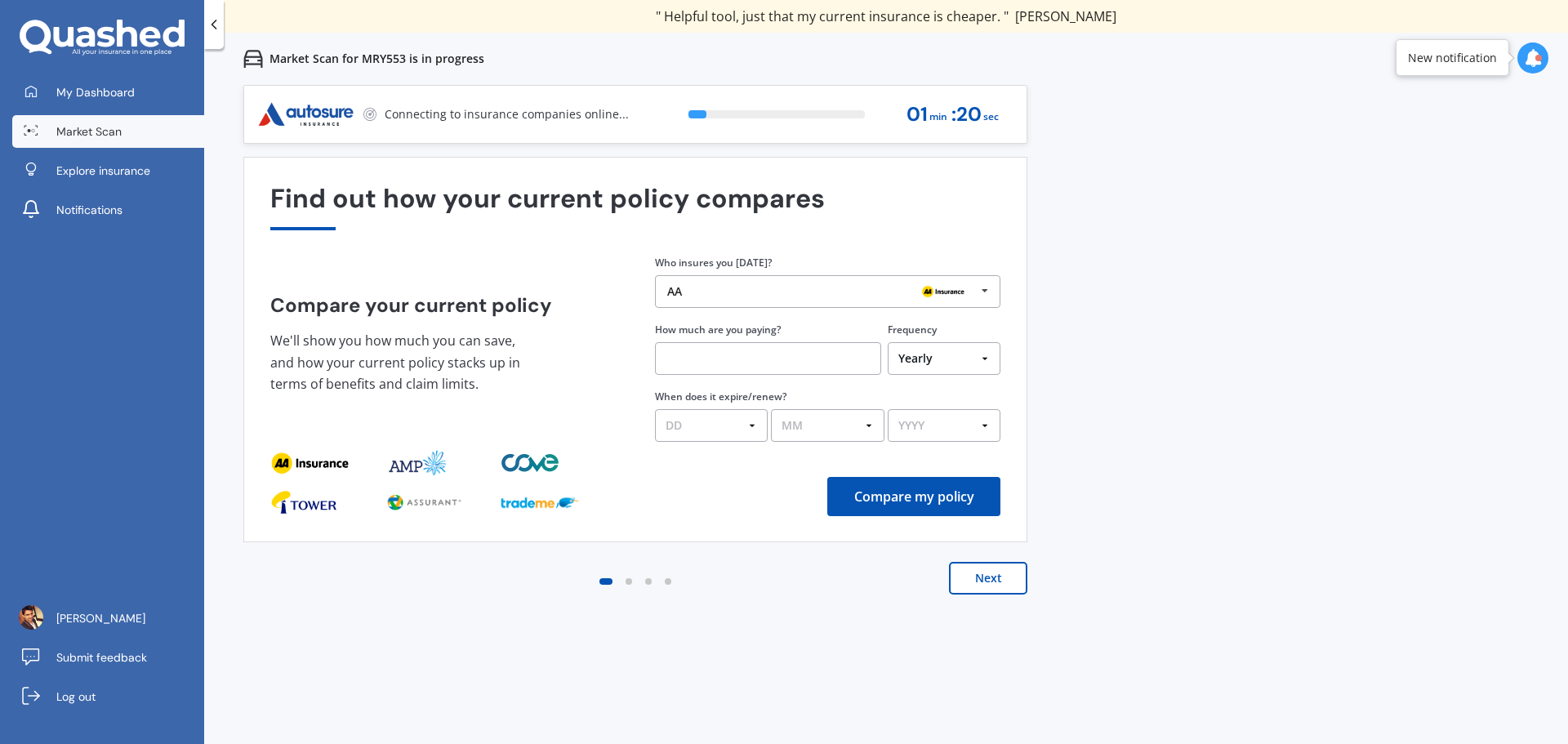
click at [976, 295] on icon at bounding box center [985, 291] width 24 height 30
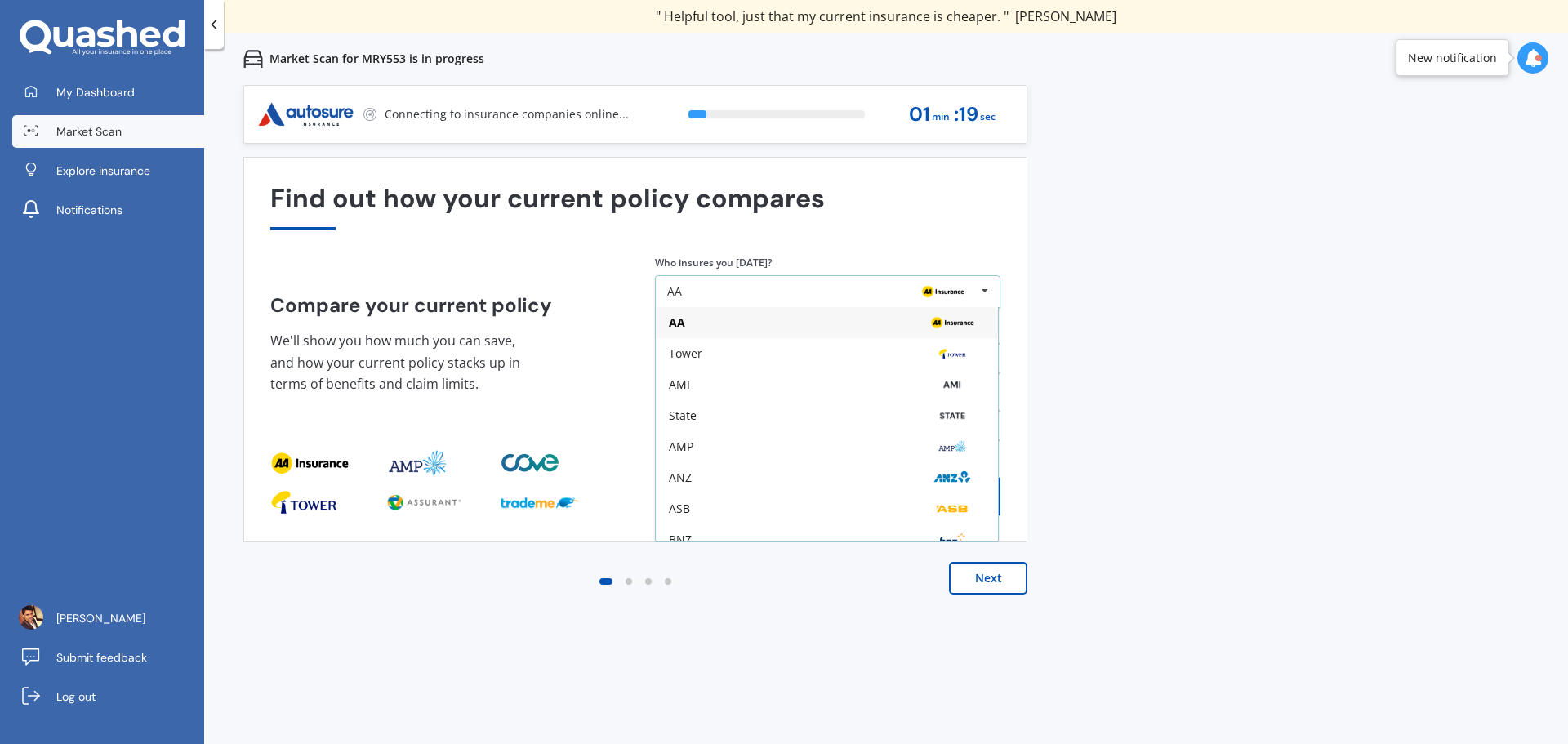
click at [976, 295] on icon at bounding box center [985, 291] width 24 height 30
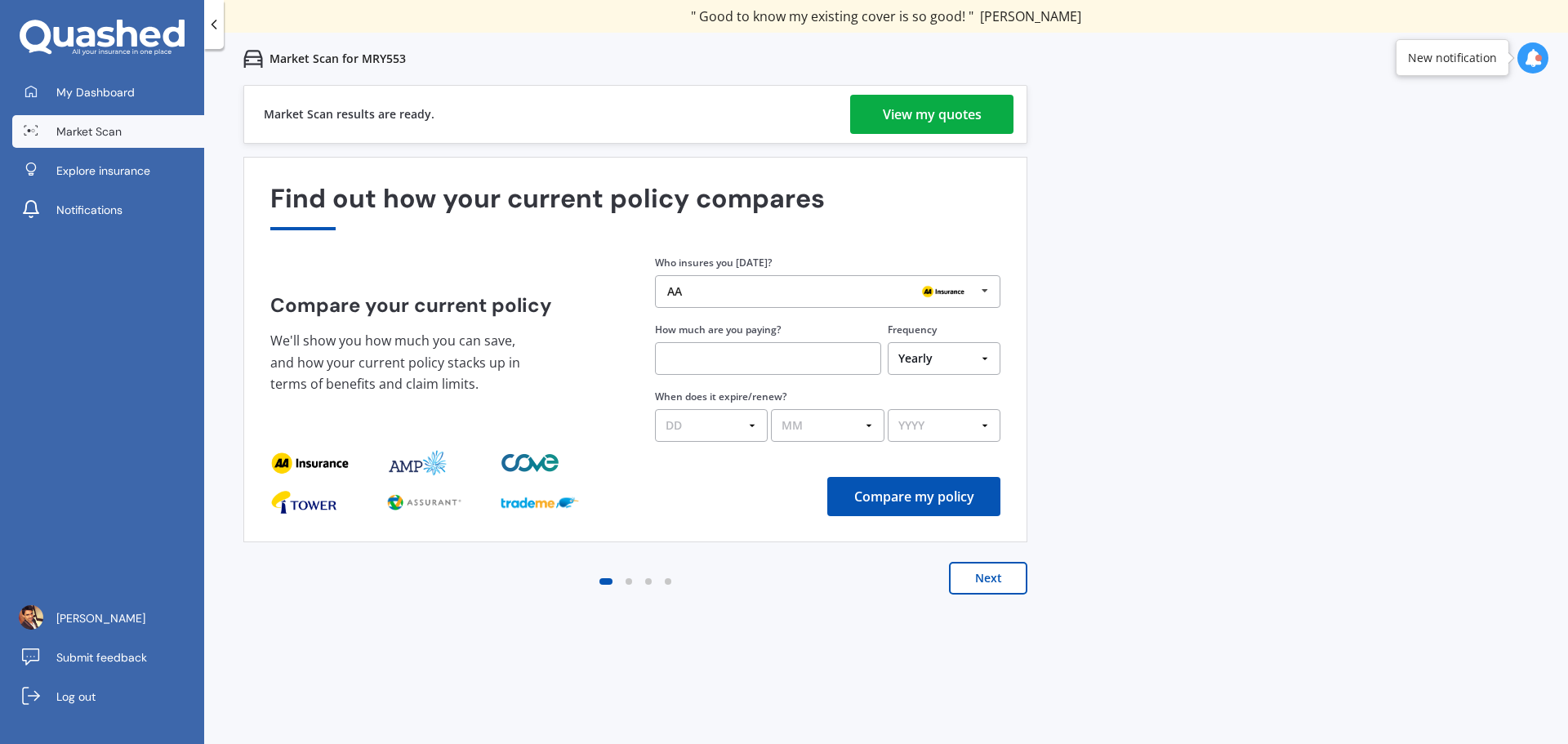
click at [947, 110] on div "View my quotes" at bounding box center [932, 115] width 99 height 39
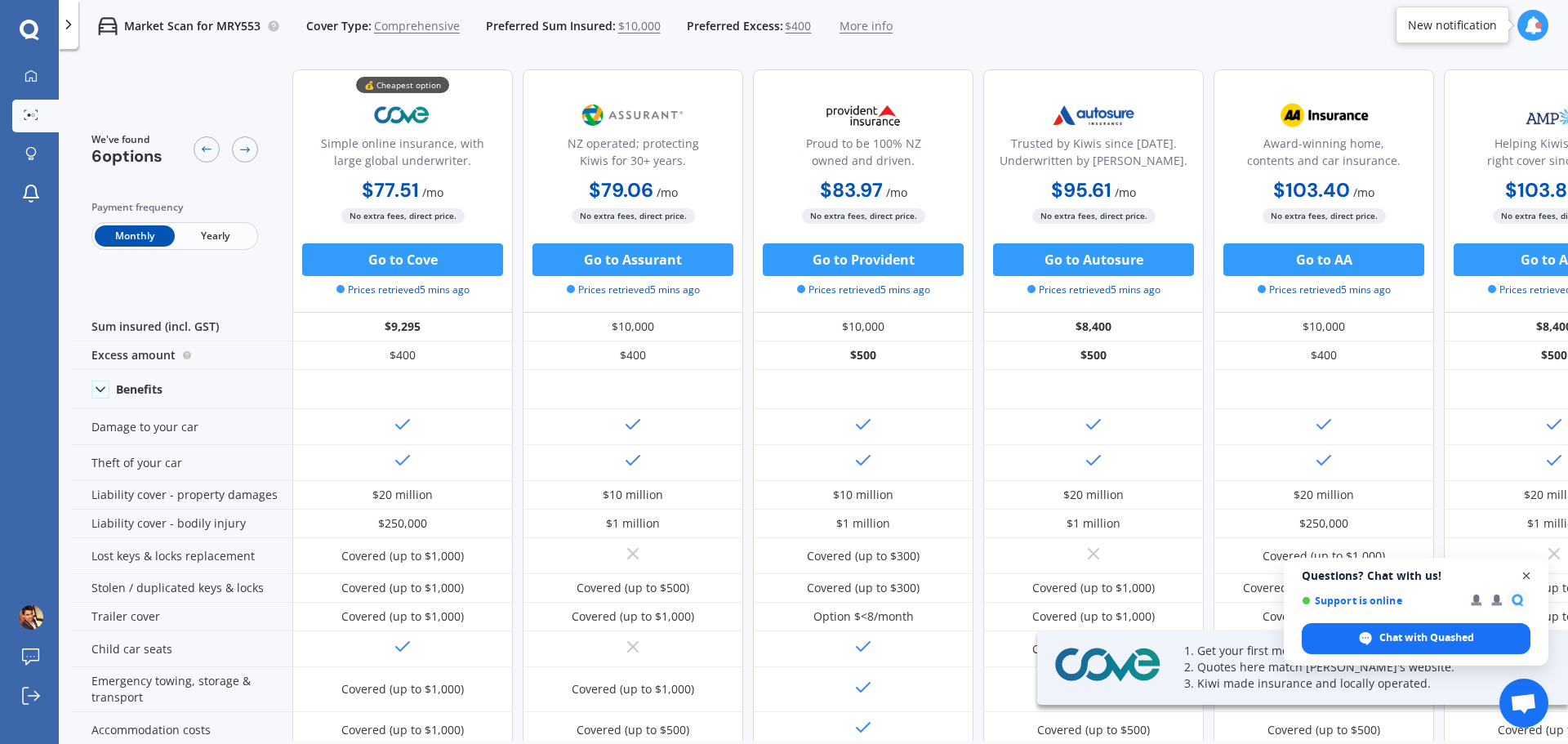
click at [1523, 581] on span "Open chat" at bounding box center [1527, 576] width 20 height 20
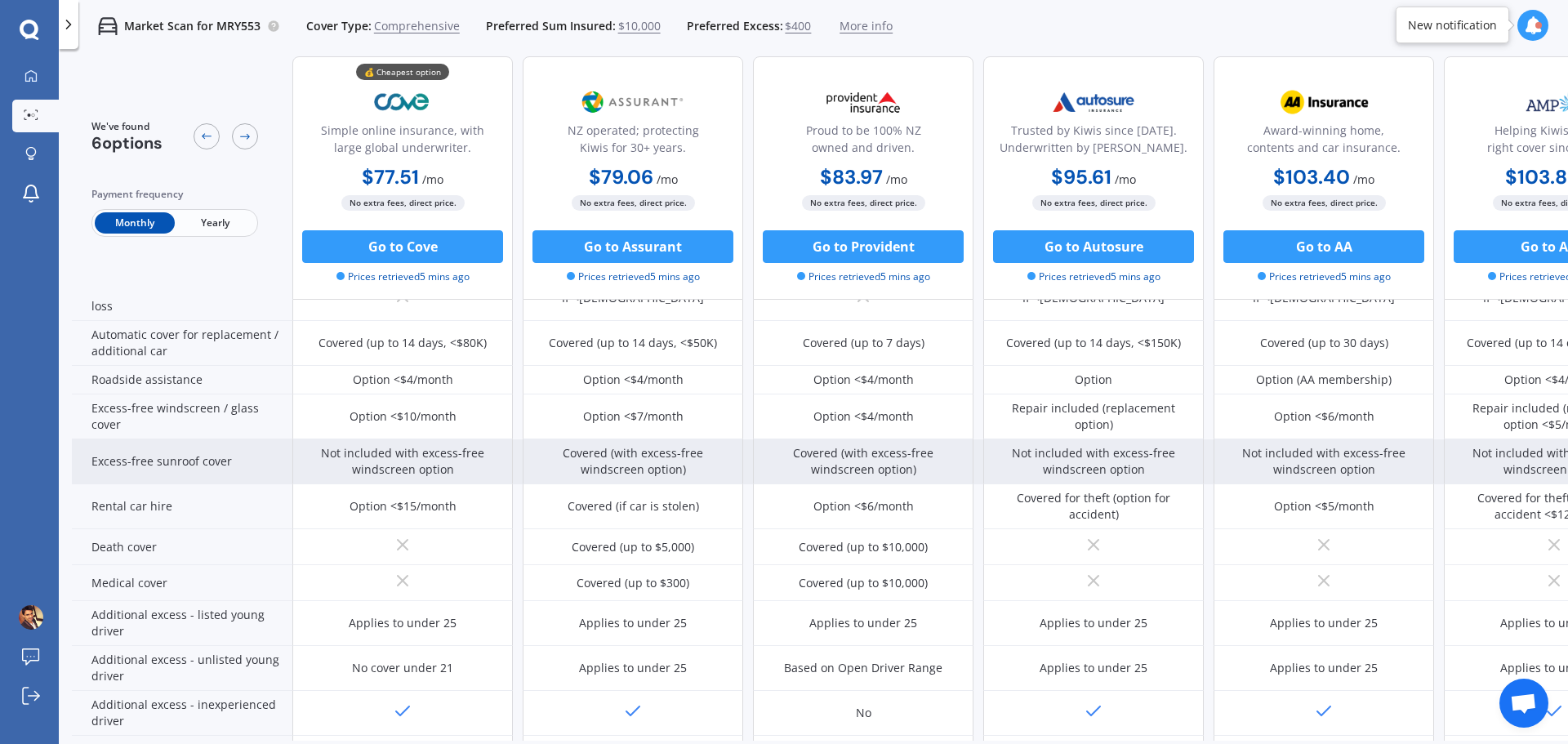
scroll to position [572, 0]
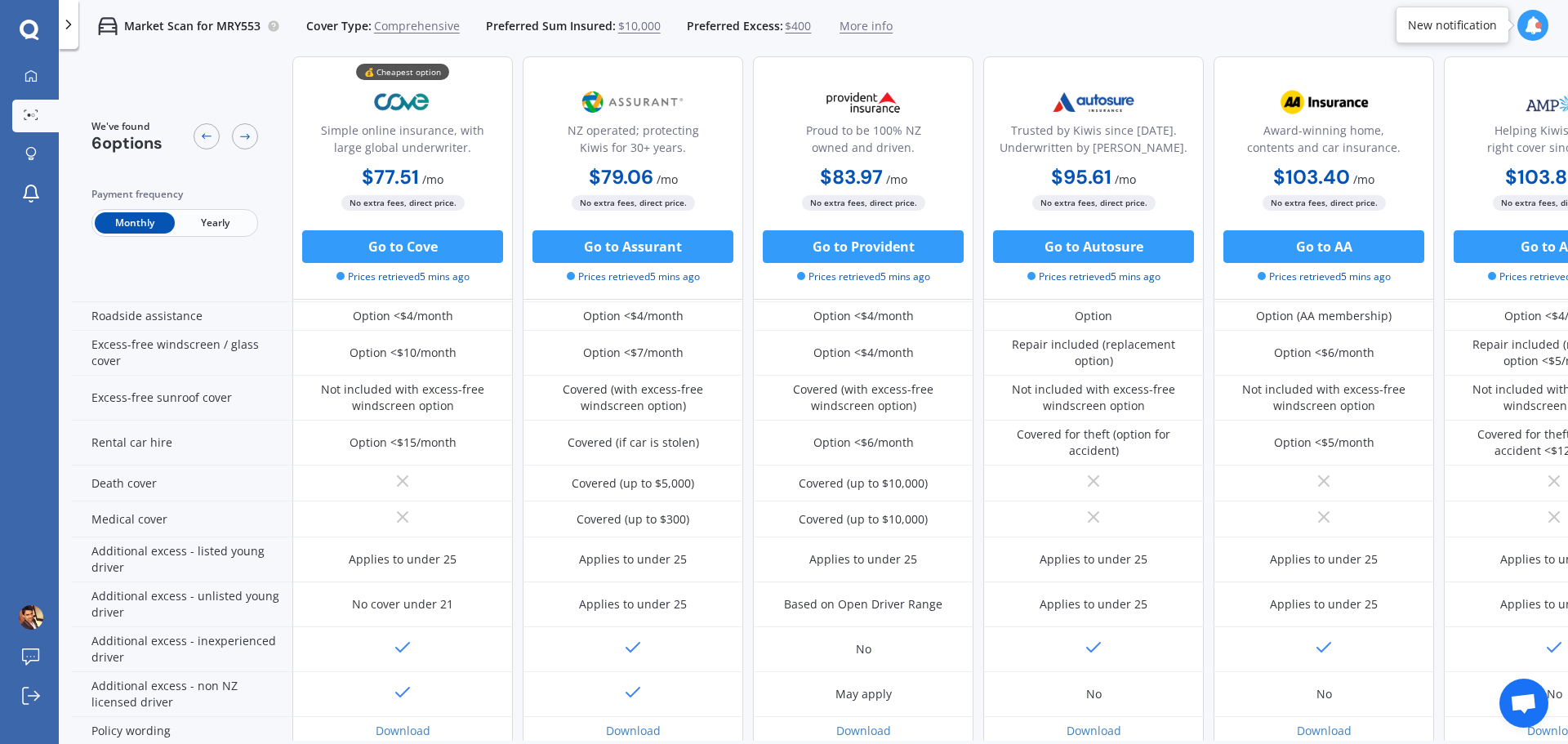
click at [240, 222] on span "Yearly" at bounding box center [215, 223] width 80 height 21
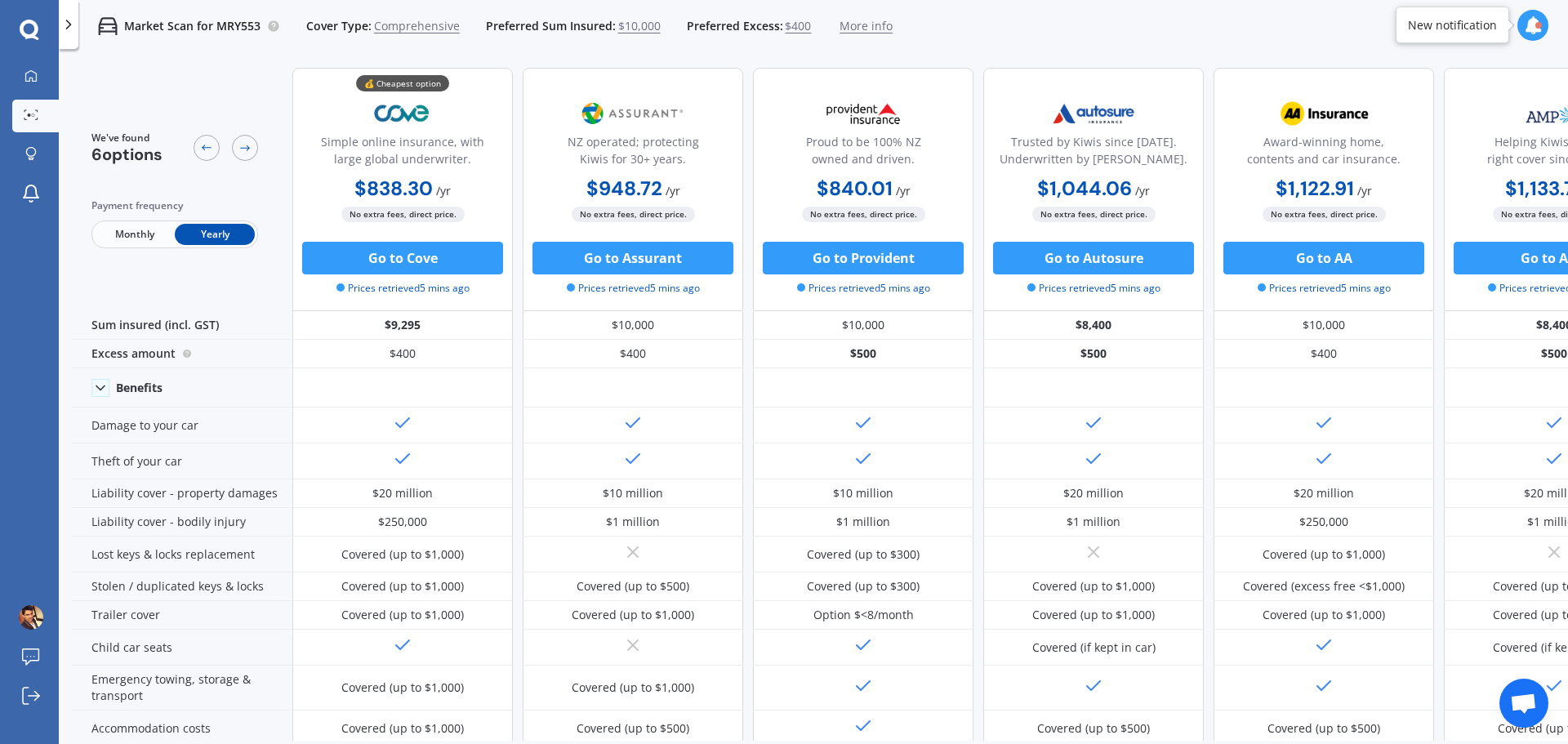
scroll to position [0, 0]
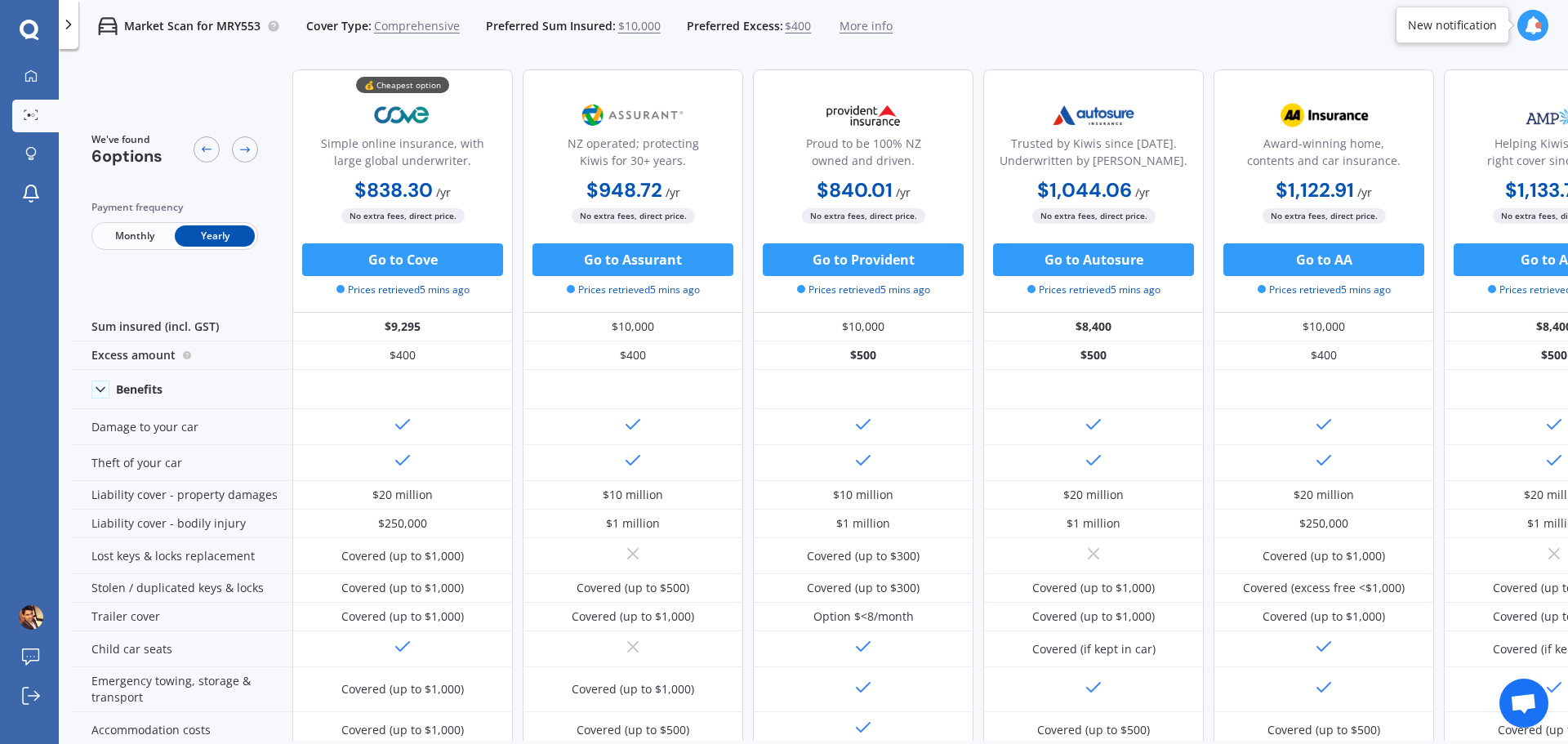
click at [156, 243] on span "Monthly" at bounding box center [135, 236] width 80 height 21
click at [197, 229] on span "Yearly" at bounding box center [215, 236] width 80 height 21
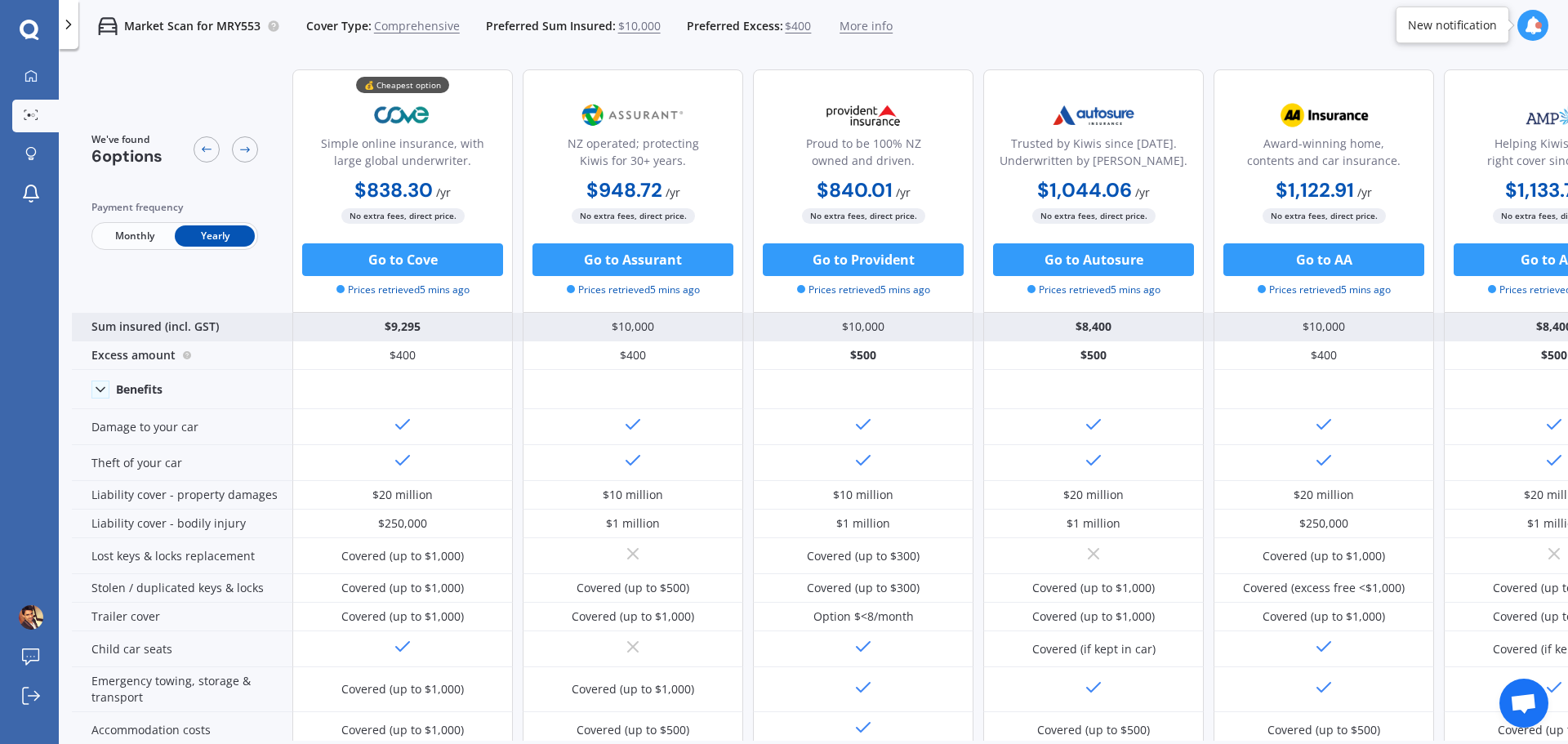
click at [192, 322] on div "Sum insured (incl. GST)" at bounding box center [182, 327] width 221 height 29
click at [210, 332] on div "Sum insured (incl. GST)" at bounding box center [182, 327] width 221 height 29
